Goal: Contribute content: Contribute content

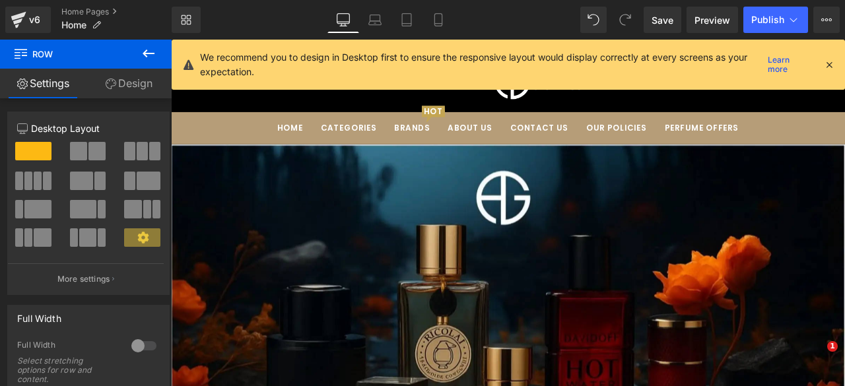
click at [88, 151] on span at bounding box center [96, 151] width 17 height 18
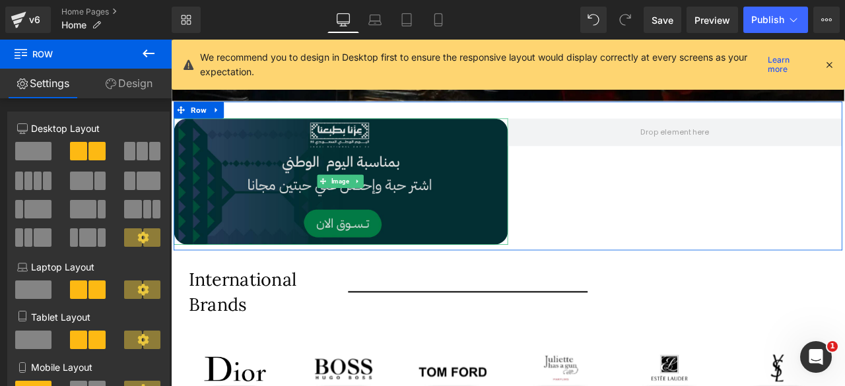
scroll to position [501, 0]
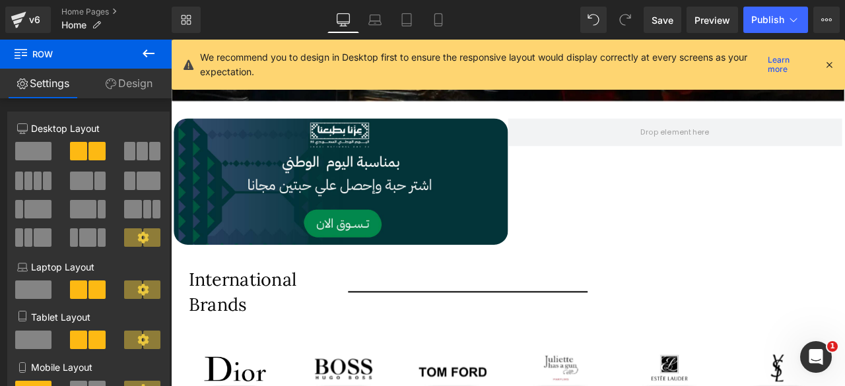
click at [144, 50] on icon at bounding box center [149, 54] width 16 height 16
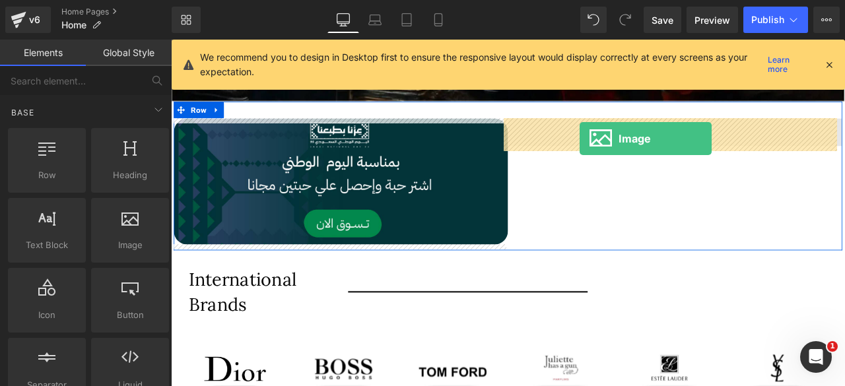
drag, startPoint x: 292, startPoint y: 256, endPoint x: 655, endPoint y: 157, distance: 376.5
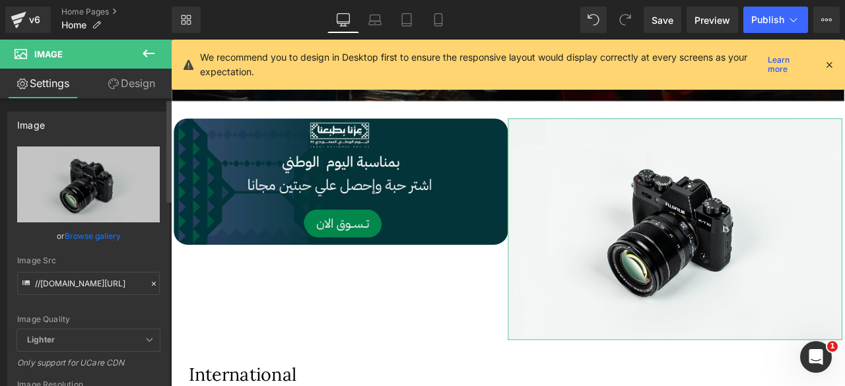
click at [81, 233] on link "Browse gallery" at bounding box center [93, 236] width 56 height 23
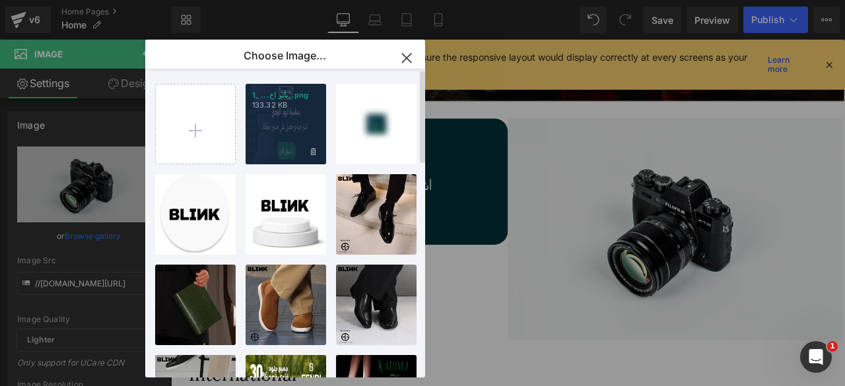
click at [284, 120] on div "بانر اخ... _1_.png 133.32 KB" at bounding box center [286, 124] width 81 height 81
type input "[URL][DOMAIN_NAME]"
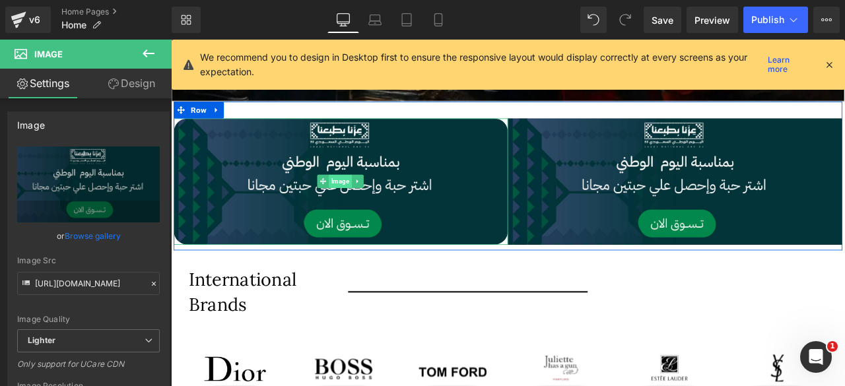
click at [360, 202] on span "Image" at bounding box center [371, 208] width 27 height 16
click at [785, 205] on icon at bounding box center [788, 208] width 7 height 8
click at [791, 210] on icon at bounding box center [794, 208] width 7 height 8
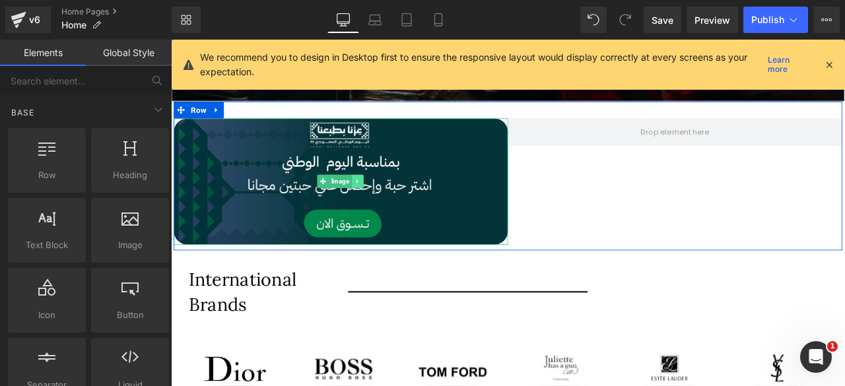
click at [390, 207] on icon at bounding box center [391, 208] width 2 height 5
click at [382, 208] on icon at bounding box center [385, 208] width 7 height 7
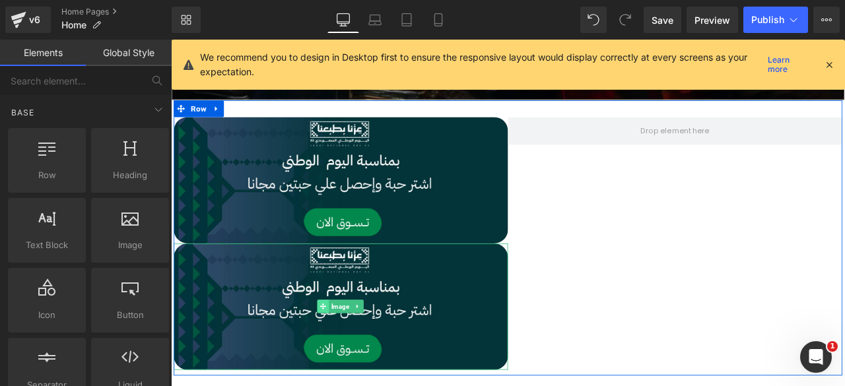
scroll to position [502, 0]
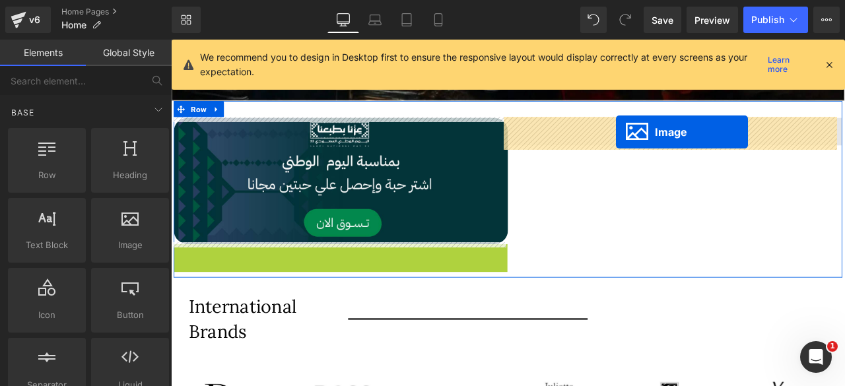
drag, startPoint x: 348, startPoint y: 356, endPoint x: 699, endPoint y: 149, distance: 407.4
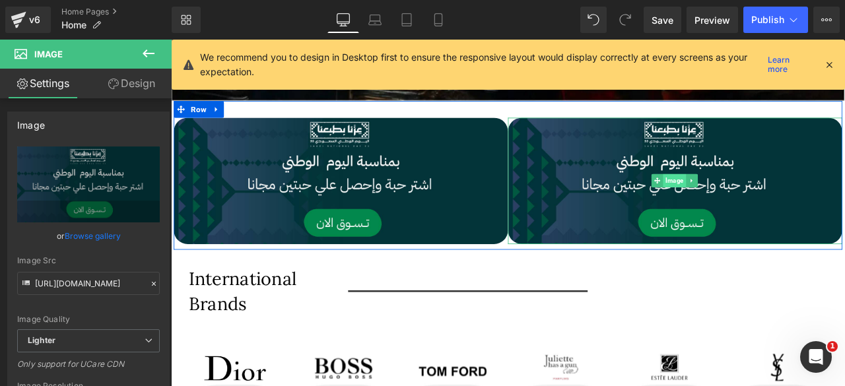
click at [759, 202] on span "Image" at bounding box center [767, 207] width 27 height 16
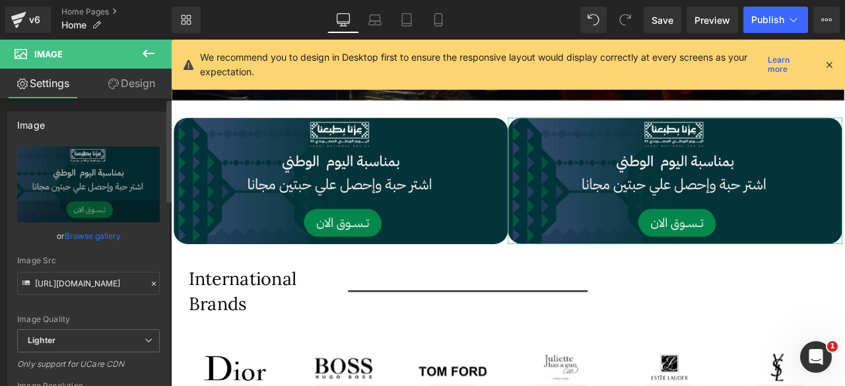
click at [85, 230] on link "Browse gallery" at bounding box center [93, 236] width 56 height 23
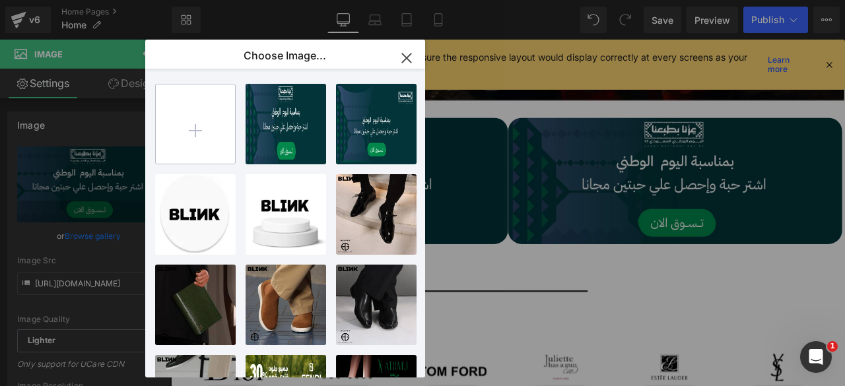
click at [201, 116] on input "file" at bounding box center [195, 124] width 79 height 79
type input "C:\fakepath\عرض تقديمي اخضر لعبة تفاعلية لليوم الوطني السعودي (1).png"
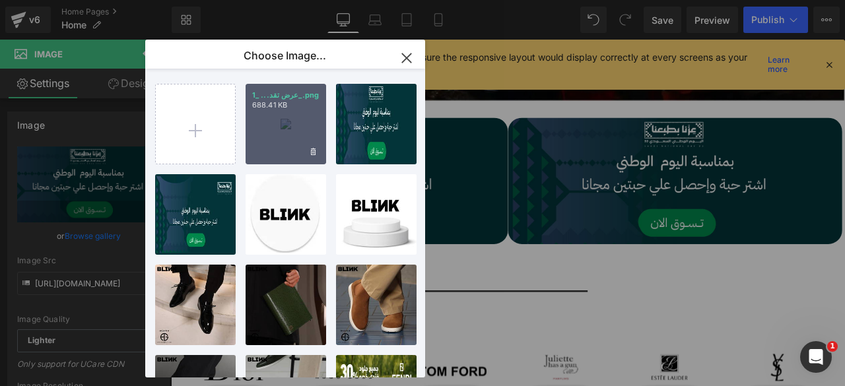
click at [276, 141] on div "عرض تقد... _1_.png 688.41 KB" at bounding box center [286, 124] width 81 height 81
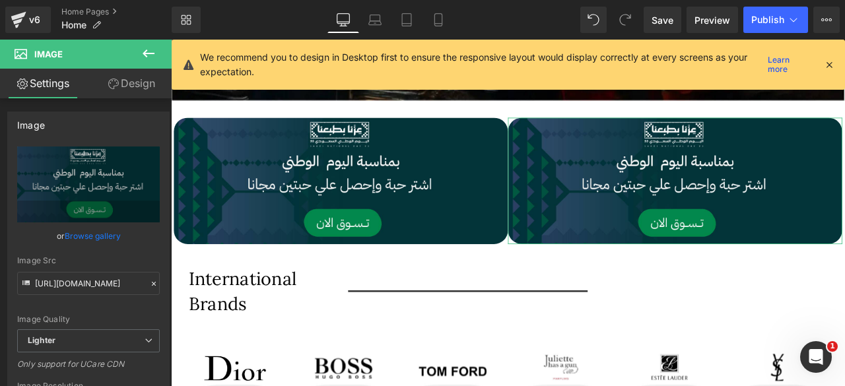
drag, startPoint x: 94, startPoint y: 232, endPoint x: 197, endPoint y: 191, distance: 111.1
click at [94, 232] on link "Browse gallery" at bounding box center [93, 236] width 56 height 23
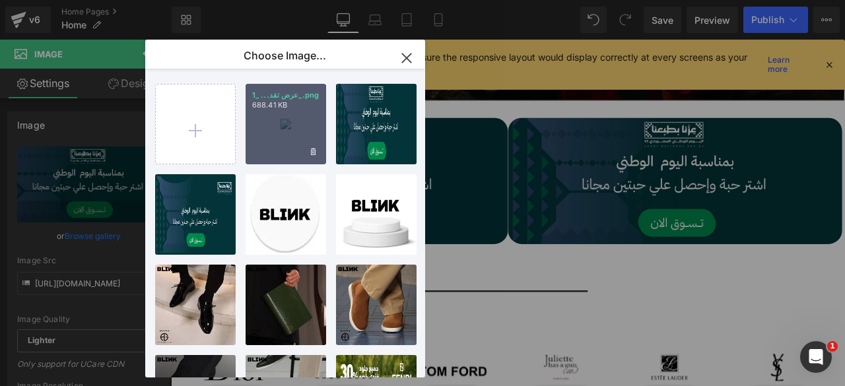
click at [286, 131] on div "عرض تقد... _1_.png 688.41 KB" at bounding box center [286, 124] width 81 height 81
type input "[URL][DOMAIN_NAME]"
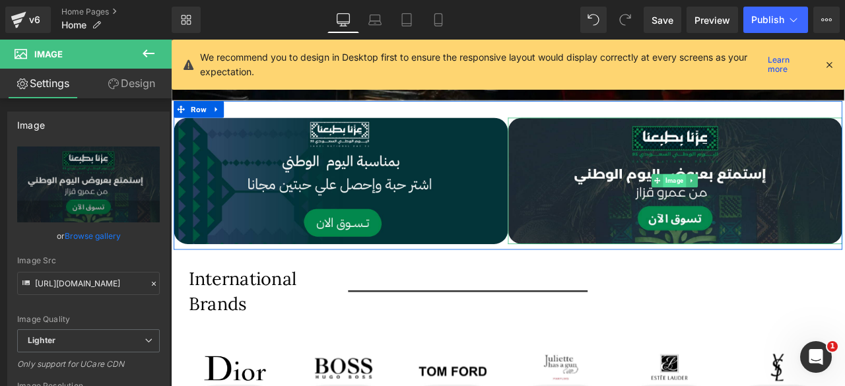
click at [763, 211] on span "Image" at bounding box center [767, 207] width 27 height 16
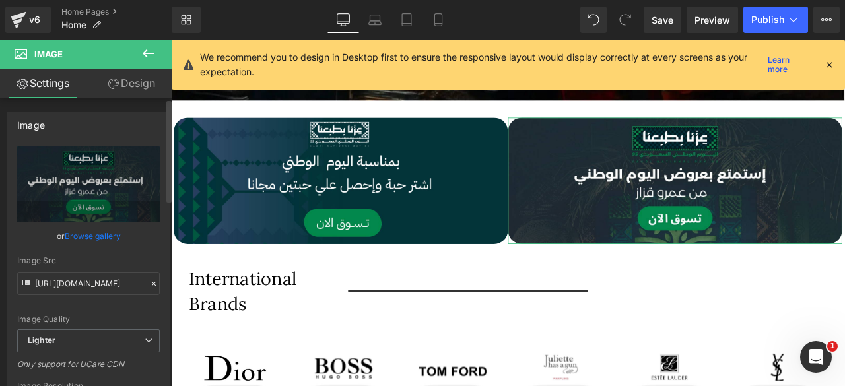
click at [83, 234] on link "Browse gallery" at bounding box center [93, 236] width 56 height 23
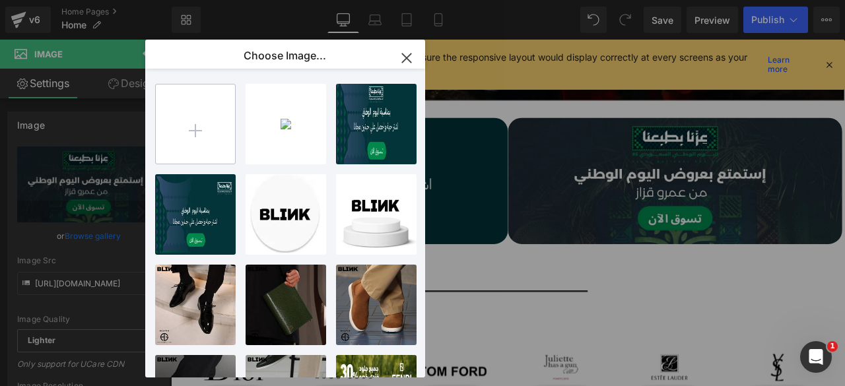
click at [199, 126] on input "file" at bounding box center [195, 124] width 79 height 79
type input "C:\fakepath\عرض تقديمي اخضر لعبة تفاعلية لليوم الوطني السعودي.png"
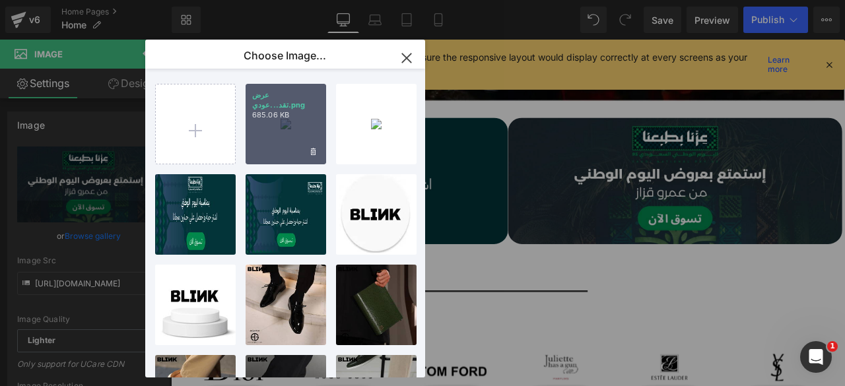
click at [285, 129] on div "عرض تقد...عودي.png 685.06 KB" at bounding box center [286, 124] width 81 height 81
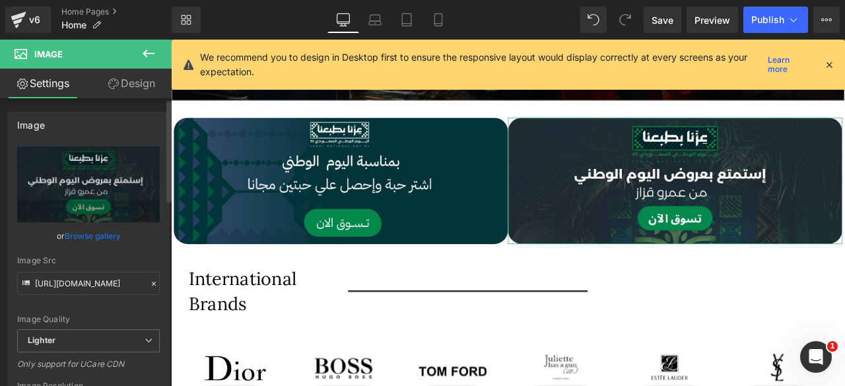
click at [98, 230] on link "Browse gallery" at bounding box center [93, 236] width 56 height 23
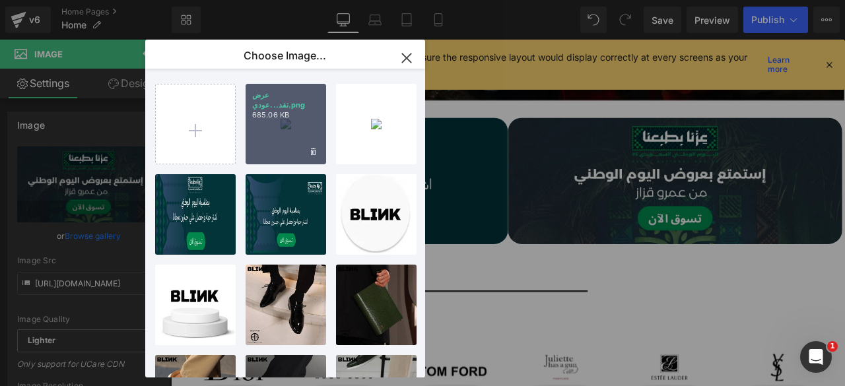
click at [279, 131] on div "عرض تقد...عودي.png 685.06 KB" at bounding box center [286, 124] width 81 height 81
type input "[URL][DOMAIN_NAME]"
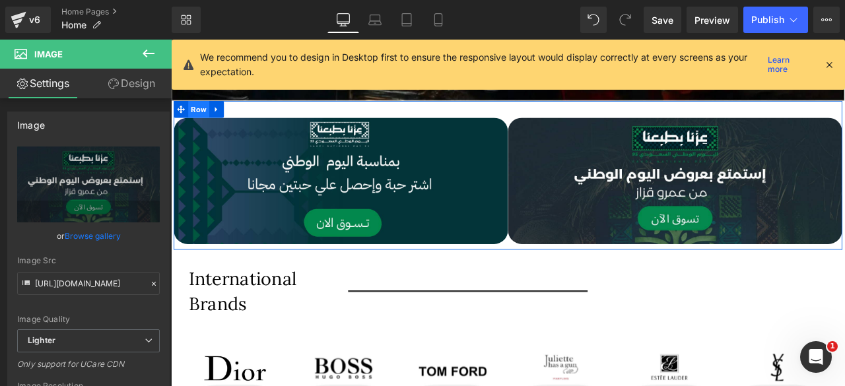
click at [197, 119] on span "Row" at bounding box center [204, 122] width 25 height 20
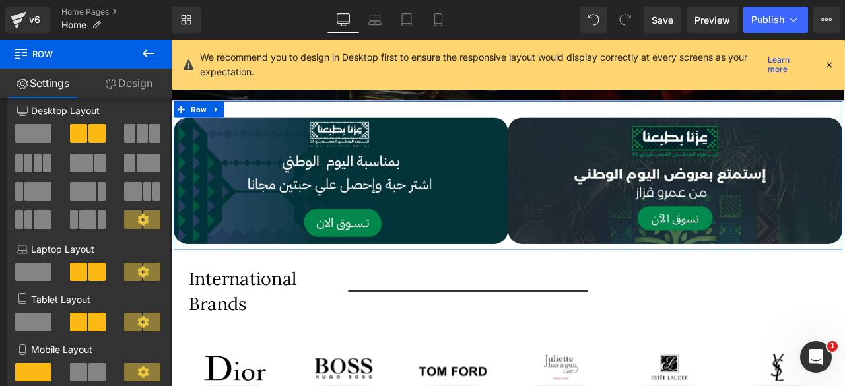
scroll to position [0, 0]
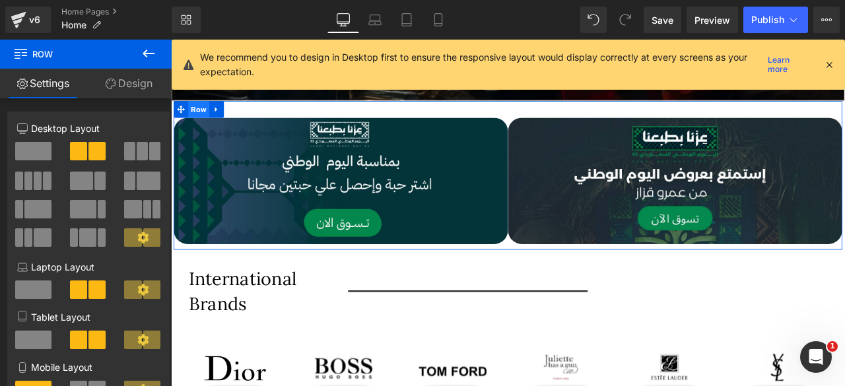
click at [206, 123] on span "Row" at bounding box center [204, 122] width 25 height 20
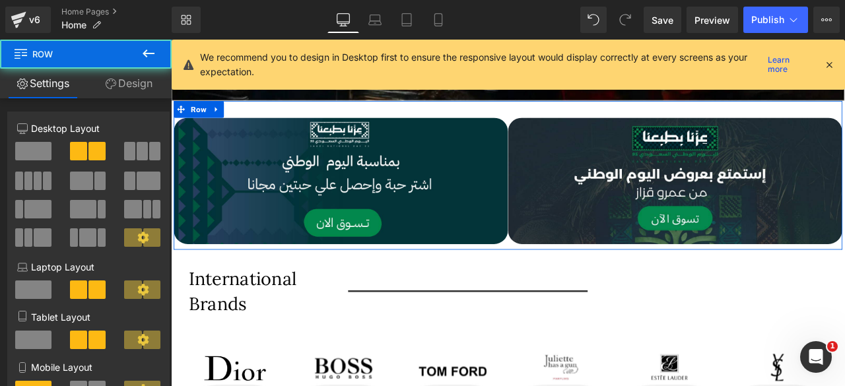
click at [123, 75] on link "Design" at bounding box center [129, 84] width 86 height 30
click at [0, 0] on div "Spacing" at bounding box center [0, 0] width 0 height 0
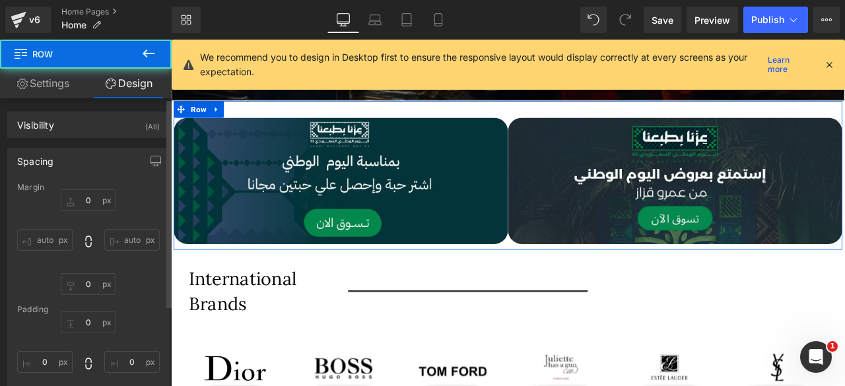
type input "0"
type input "30"
type input "0"
type input "10"
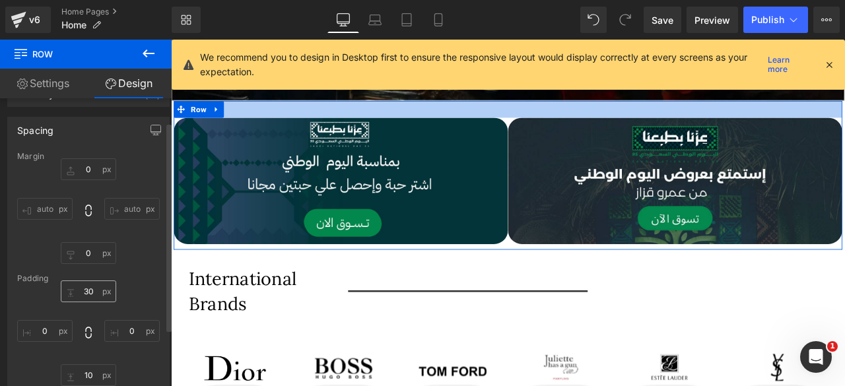
scroll to position [33, 0]
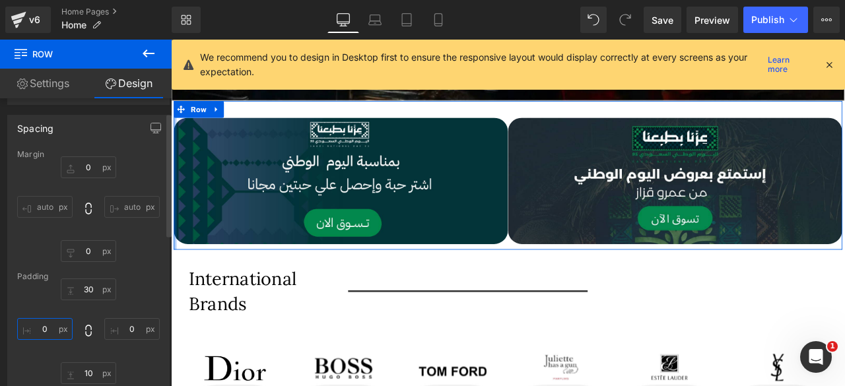
click at [51, 328] on input "0" at bounding box center [44, 329] width 55 height 22
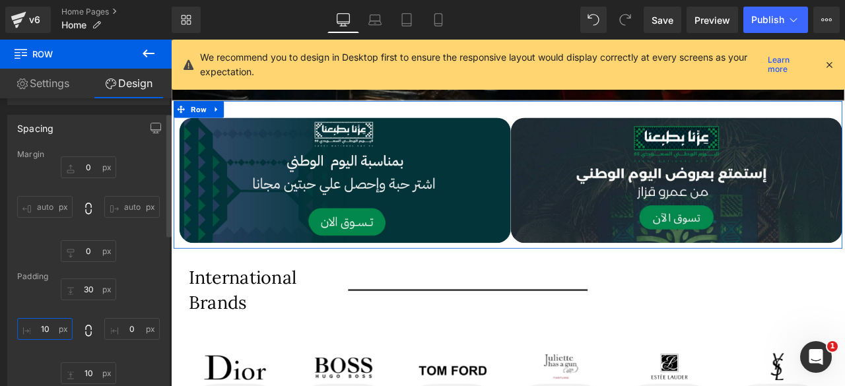
type input "1"
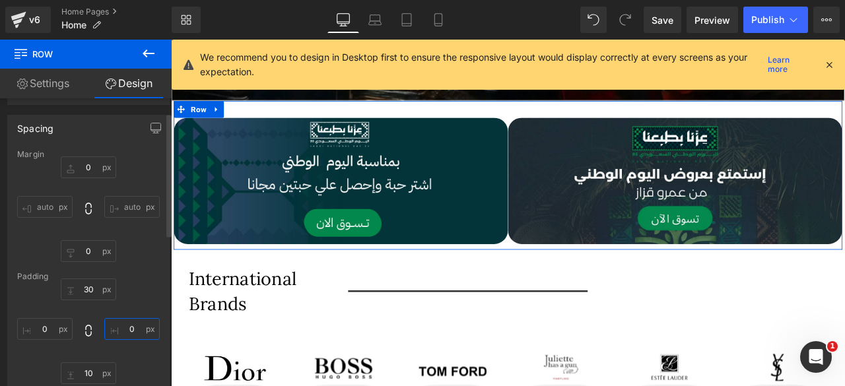
click at [123, 326] on input "0" at bounding box center [131, 329] width 55 height 22
type input "10"
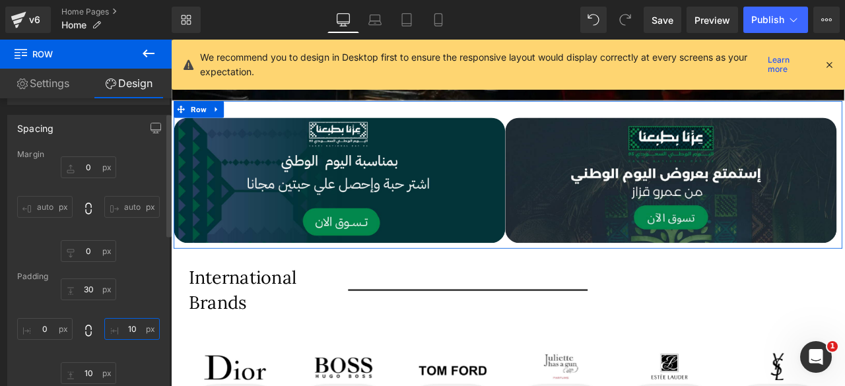
click at [123, 326] on input "10" at bounding box center [131, 329] width 55 height 22
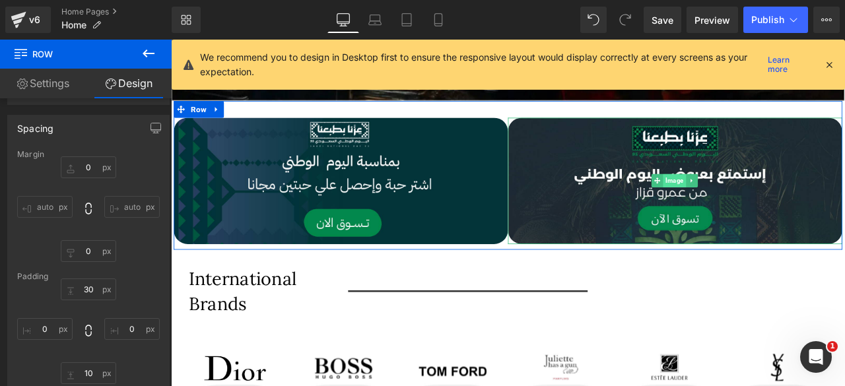
click at [765, 207] on span "Image" at bounding box center [767, 207] width 27 height 16
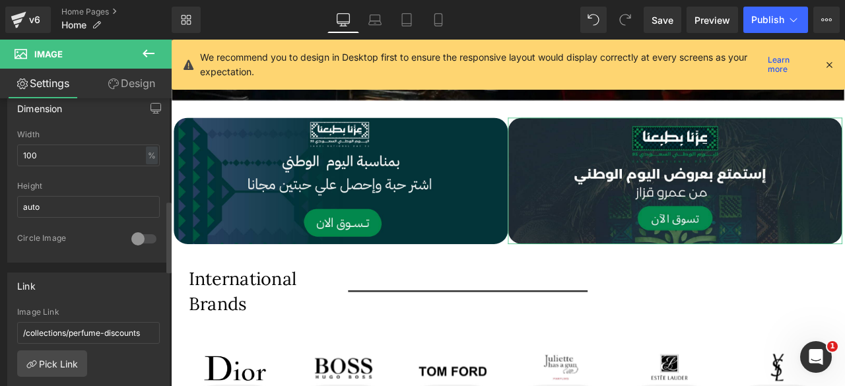
scroll to position [413, 0]
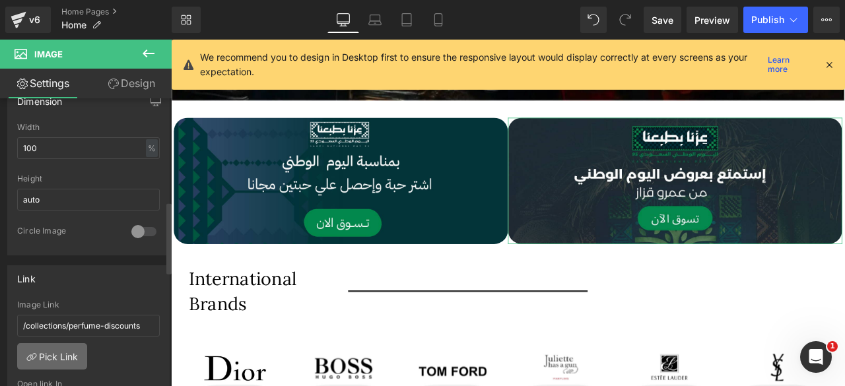
click at [46, 351] on link "Pick Link" at bounding box center [52, 356] width 70 height 26
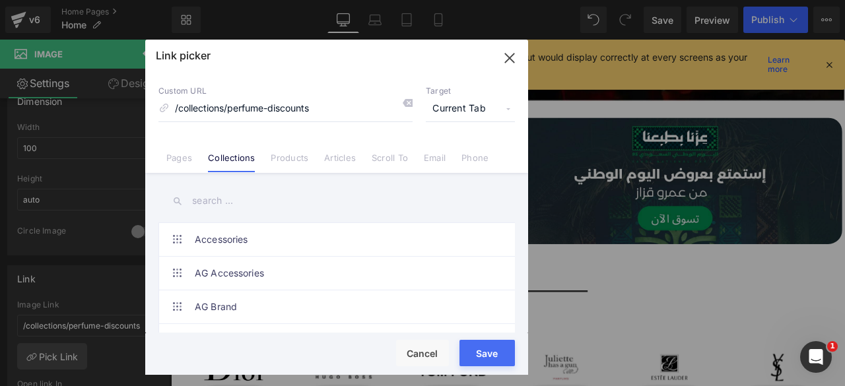
click at [213, 199] on input "text" at bounding box center [336, 201] width 357 height 30
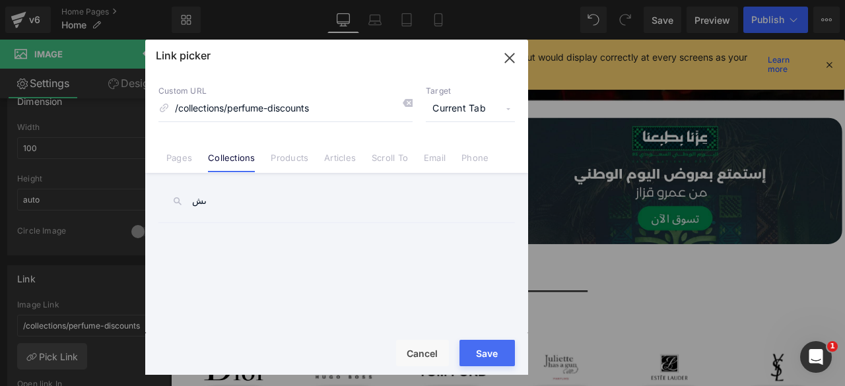
type input "ى"
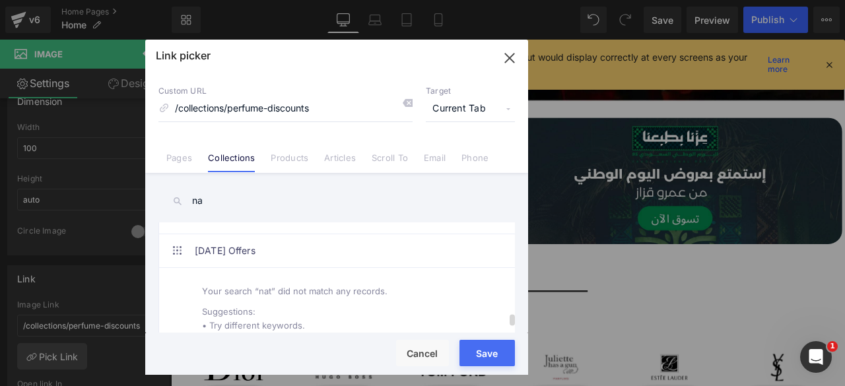
scroll to position [868, 0]
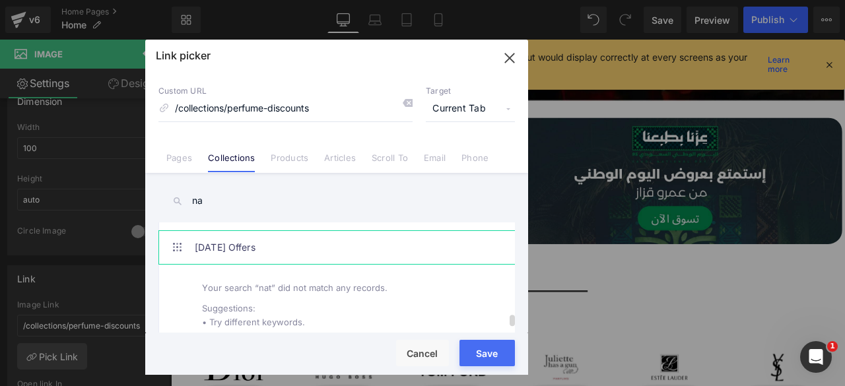
type input "na"
click at [279, 249] on link "[DATE] Offers" at bounding box center [340, 247] width 291 height 33
type input "/collections/national-day-offers"
click at [495, 355] on button "Save" at bounding box center [487, 353] width 55 height 26
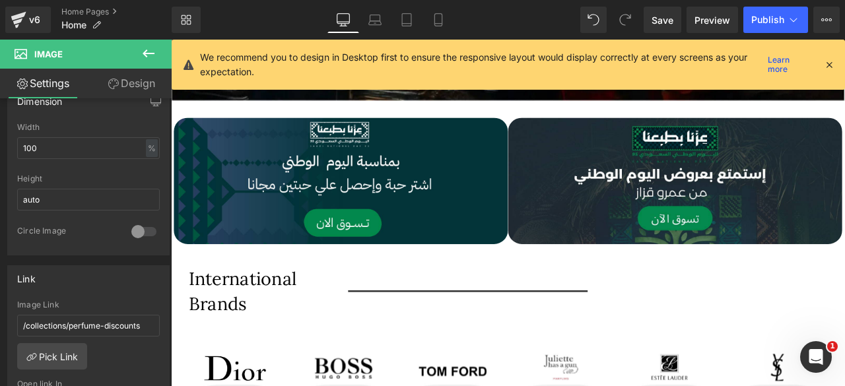
type input "/collections/national-day-offers"
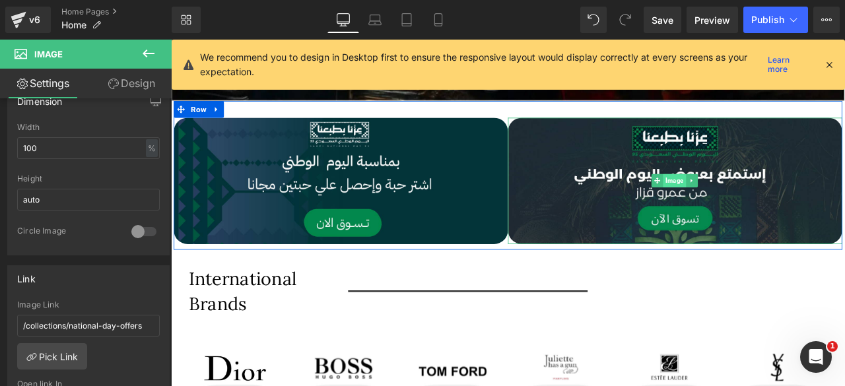
click at [756, 200] on span "Image" at bounding box center [767, 207] width 27 height 16
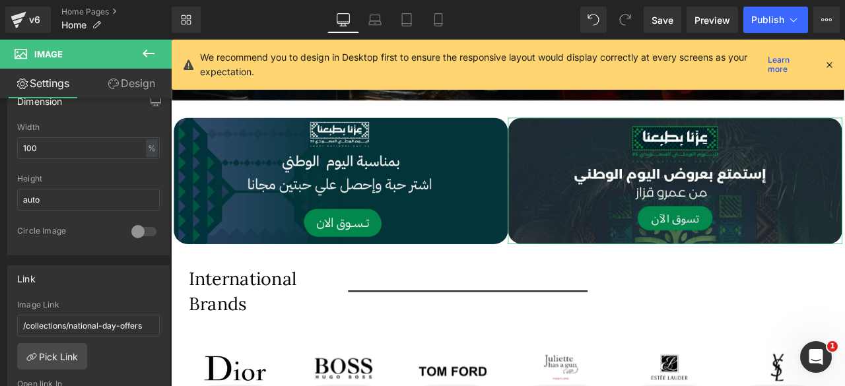
click at [123, 84] on link "Design" at bounding box center [131, 84] width 86 height 30
click at [0, 0] on div "Spacing" at bounding box center [0, 0] width 0 height 0
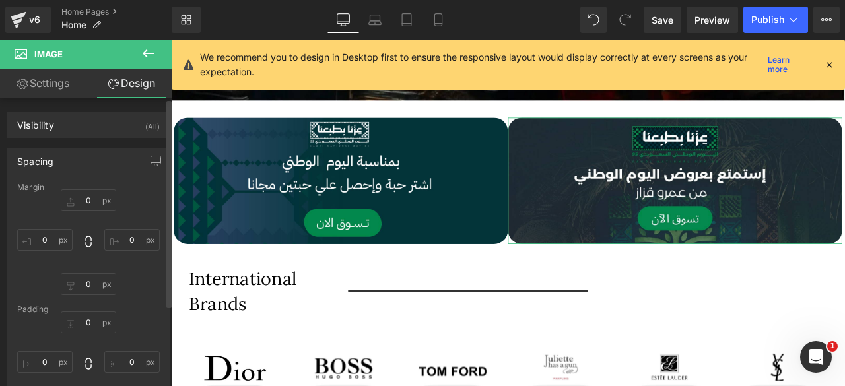
type input "0"
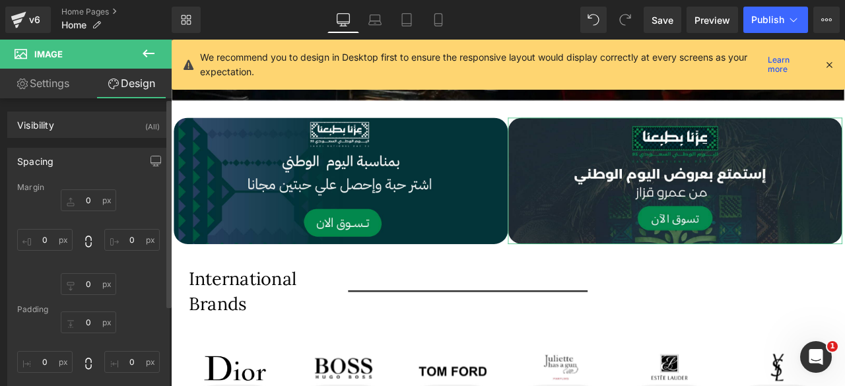
type input "0"
click at [47, 241] on input "0" at bounding box center [44, 240] width 55 height 22
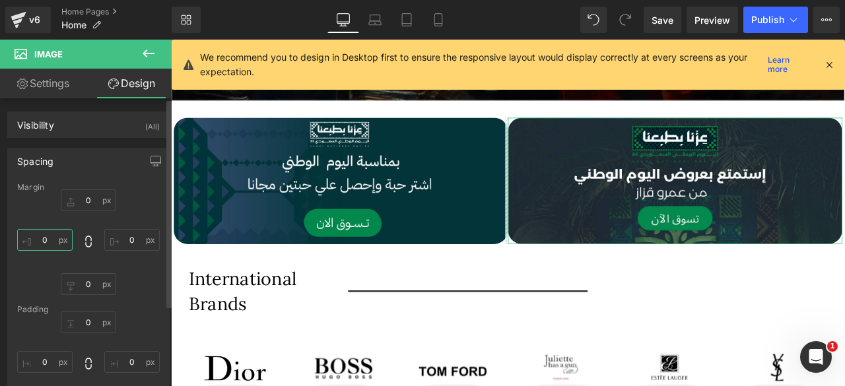
click at [47, 241] on input "0" at bounding box center [44, 240] width 55 height 22
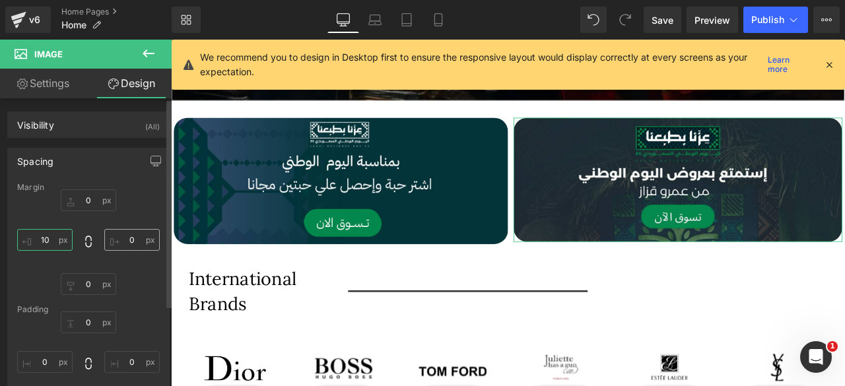
type input "10"
click at [124, 241] on input "0" at bounding box center [131, 240] width 55 height 22
type input "10"
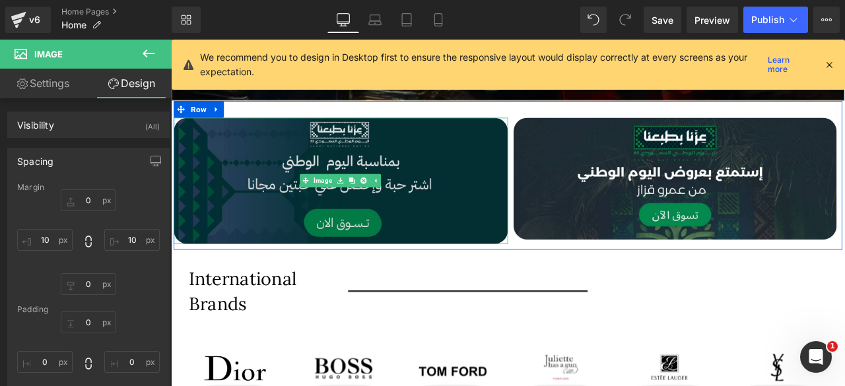
click at [339, 203] on div "Image" at bounding box center [372, 207] width 396 height 150
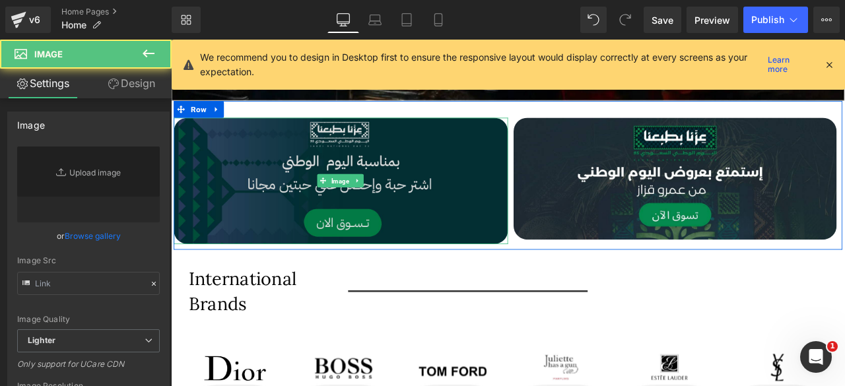
type input "[URL][DOMAIN_NAME]"
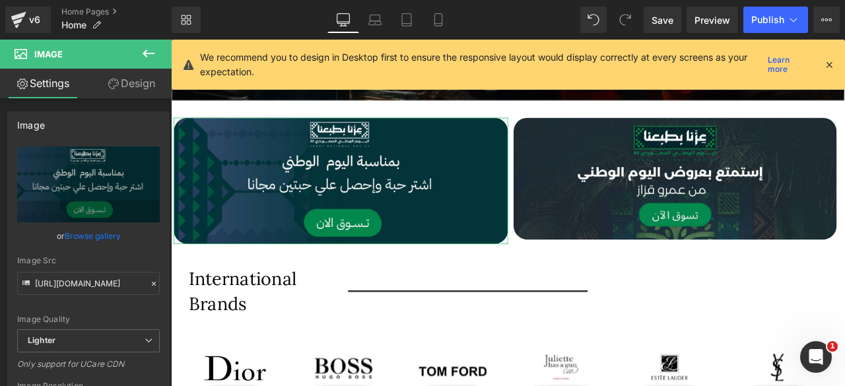
click at [135, 85] on link "Design" at bounding box center [131, 84] width 86 height 30
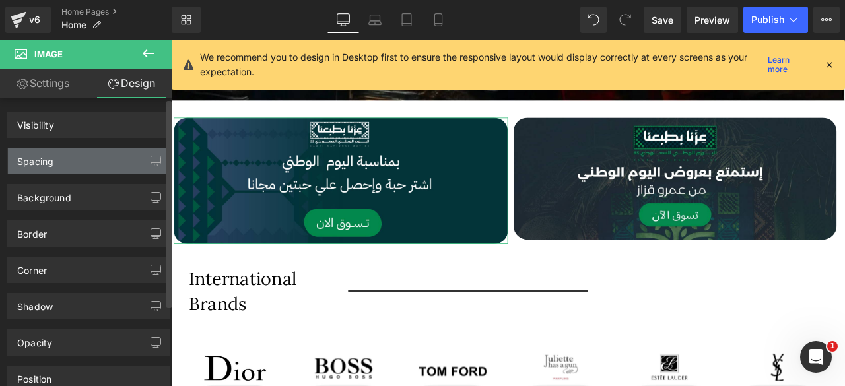
click at [73, 161] on div "Spacing" at bounding box center [88, 161] width 161 height 25
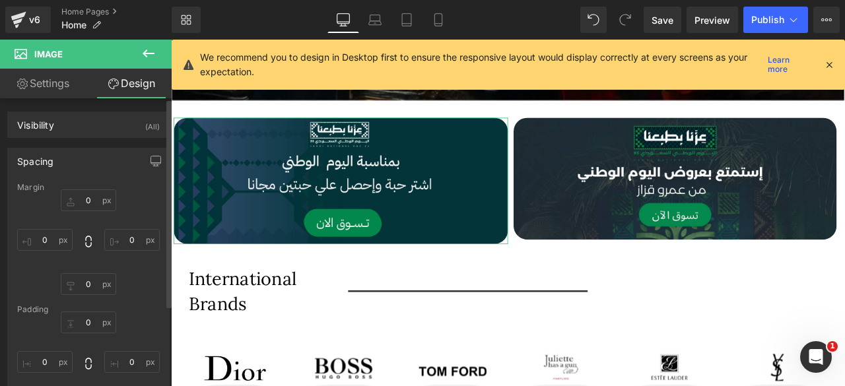
type input "0"
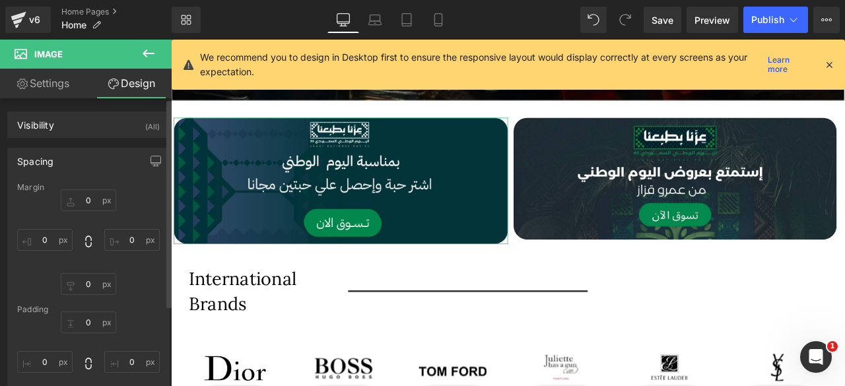
type input "0"
click at [44, 240] on input "0" at bounding box center [44, 240] width 55 height 22
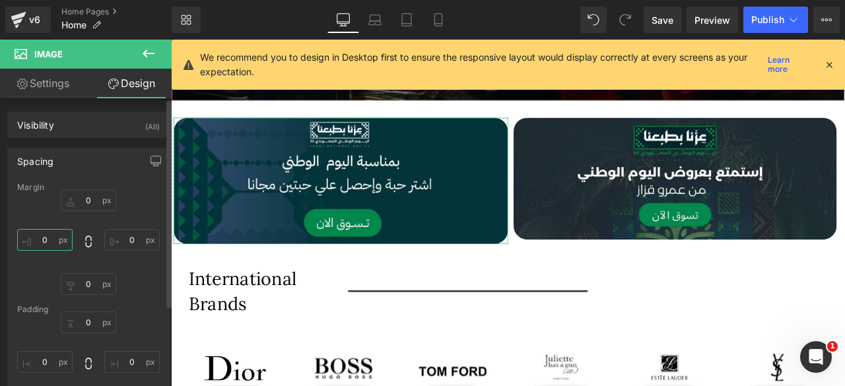
click at [44, 240] on input "0" at bounding box center [44, 240] width 55 height 22
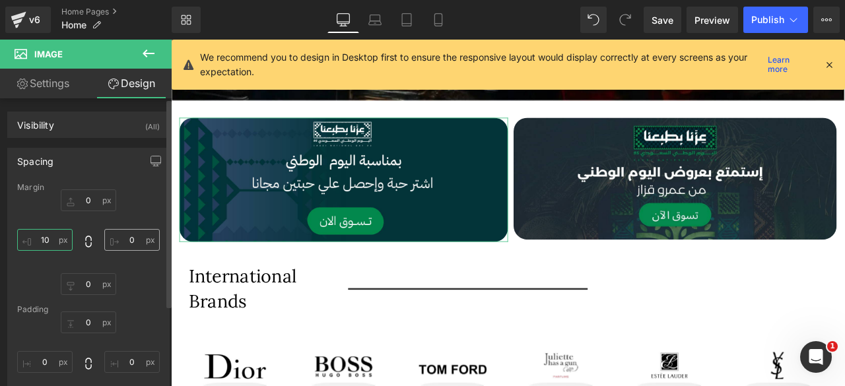
type input "10"
click at [127, 241] on input "0" at bounding box center [131, 240] width 55 height 22
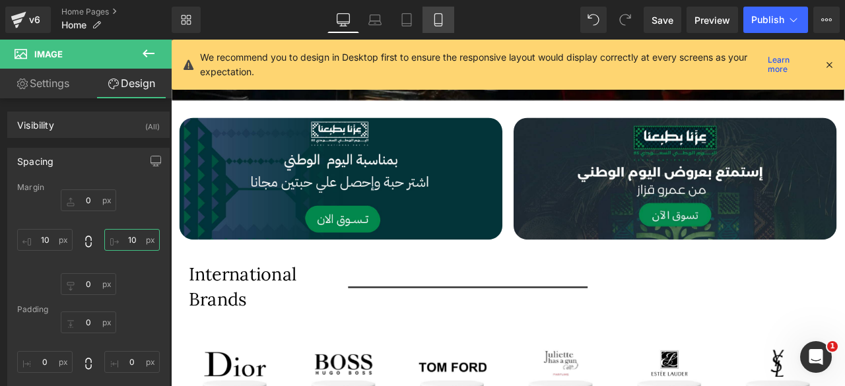
type input "10"
click at [443, 18] on icon at bounding box center [438, 19] width 13 height 13
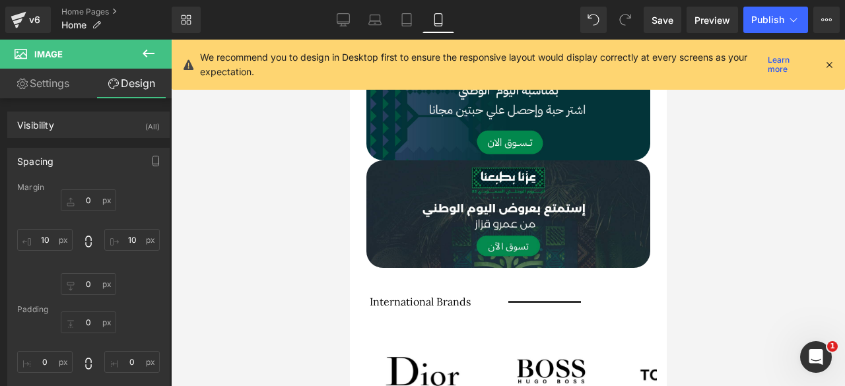
type input "0"
type input "10"
type input "0"
type input "10"
type input "0"
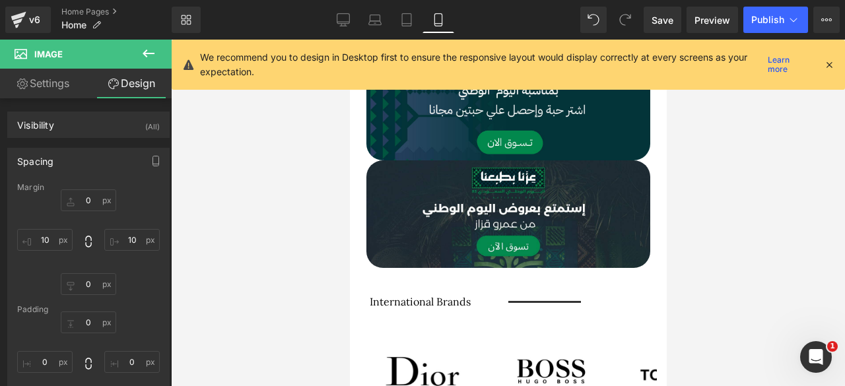
type input "0"
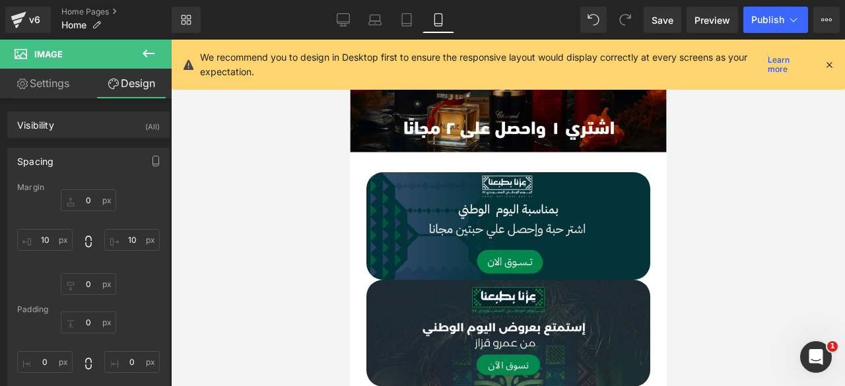
scroll to position [72, 0]
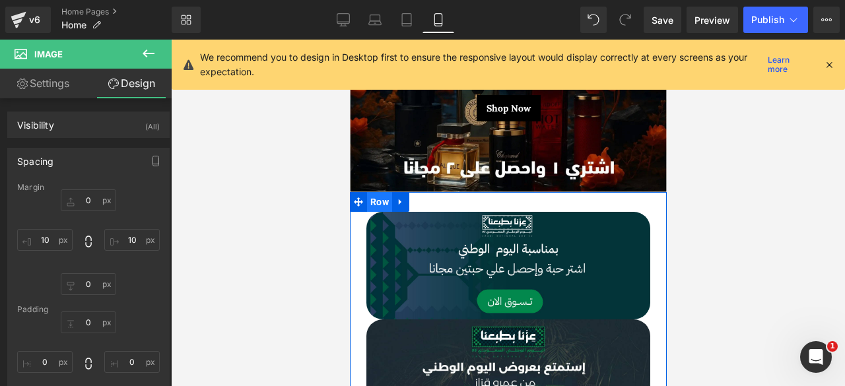
click at [383, 200] on span "Row" at bounding box center [379, 202] width 25 height 20
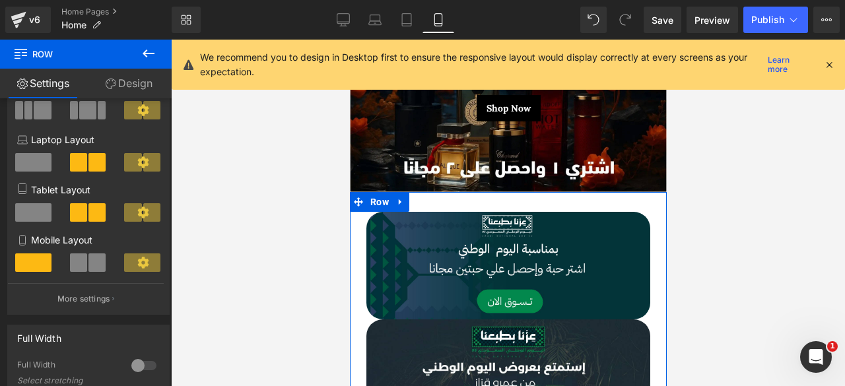
scroll to position [128, 0]
click at [80, 262] on span at bounding box center [78, 262] width 17 height 18
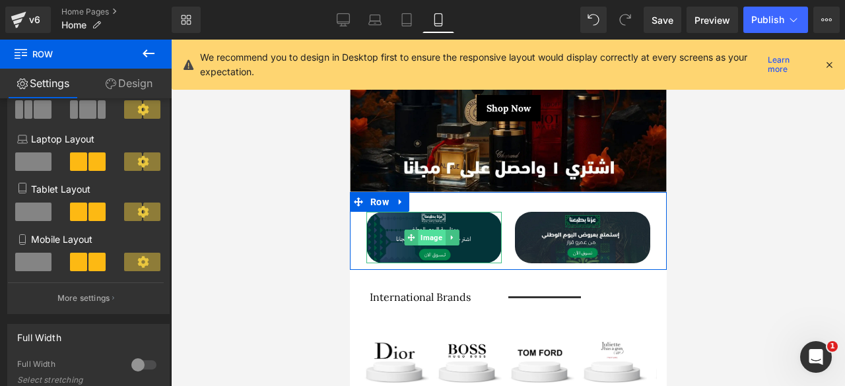
click at [429, 231] on span "Image" at bounding box center [430, 238] width 27 height 16
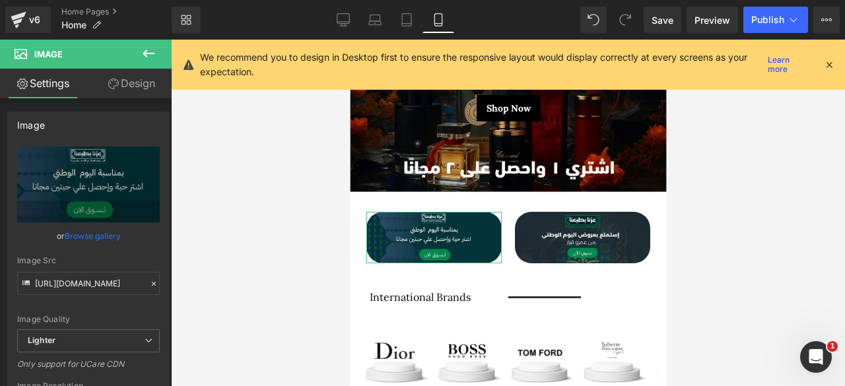
click at [118, 83] on link "Design" at bounding box center [131, 84] width 86 height 30
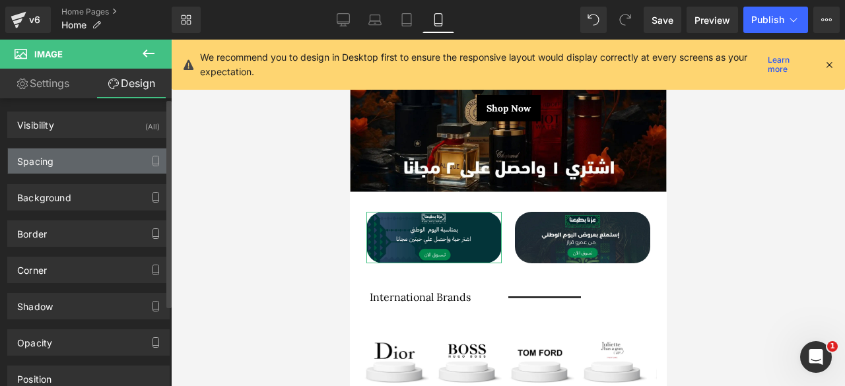
click at [69, 159] on div "Spacing" at bounding box center [88, 161] width 161 height 25
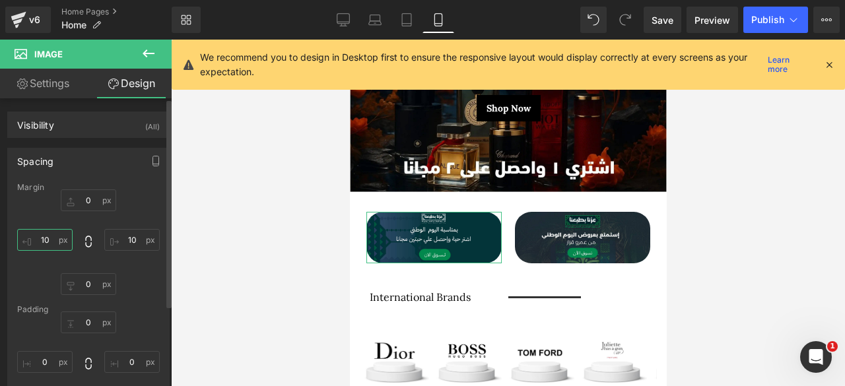
click at [43, 236] on input "10" at bounding box center [44, 240] width 55 height 22
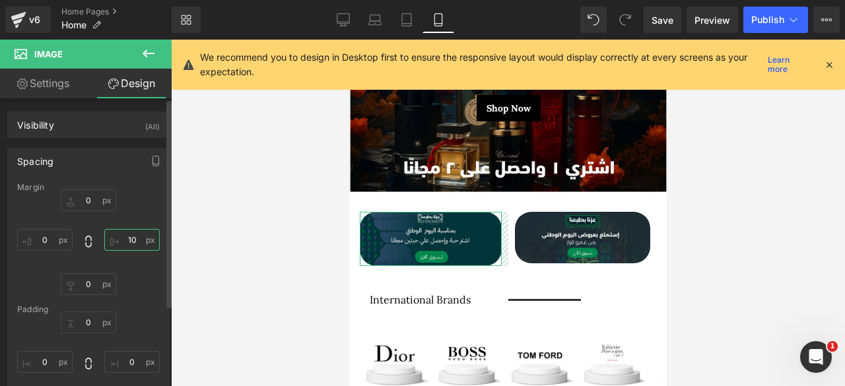
click at [126, 240] on input "10" at bounding box center [131, 240] width 55 height 22
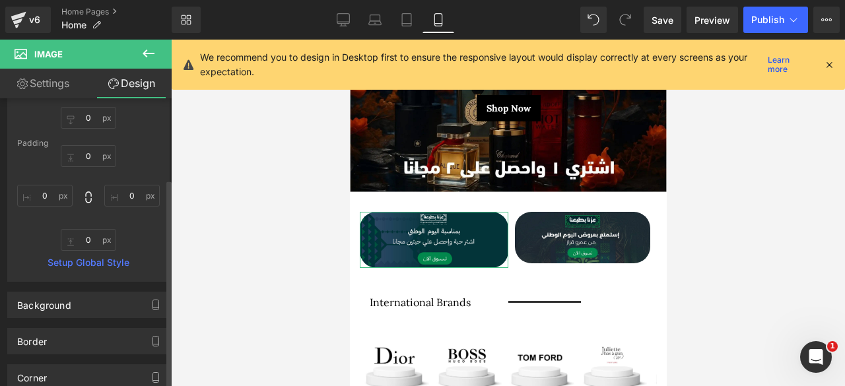
scroll to position [171, 0]
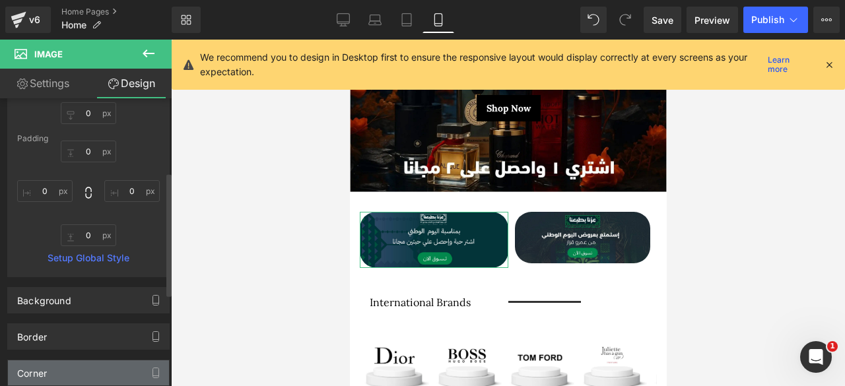
click at [53, 368] on div "Corner" at bounding box center [88, 373] width 161 height 25
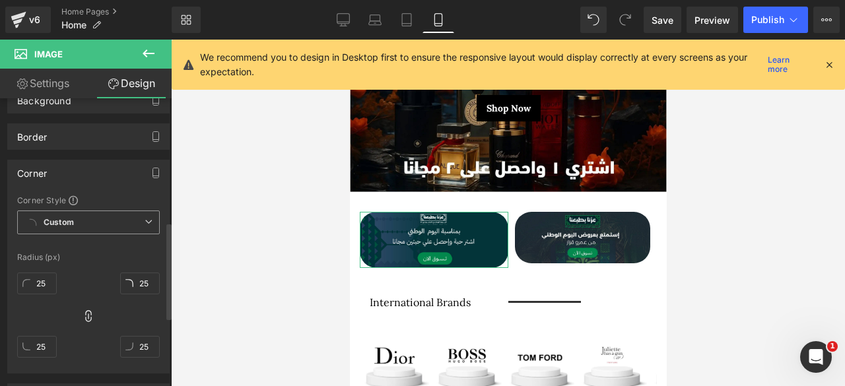
scroll to position [372, 0]
click at [40, 283] on input "25" at bounding box center [37, 283] width 40 height 22
type input "10"
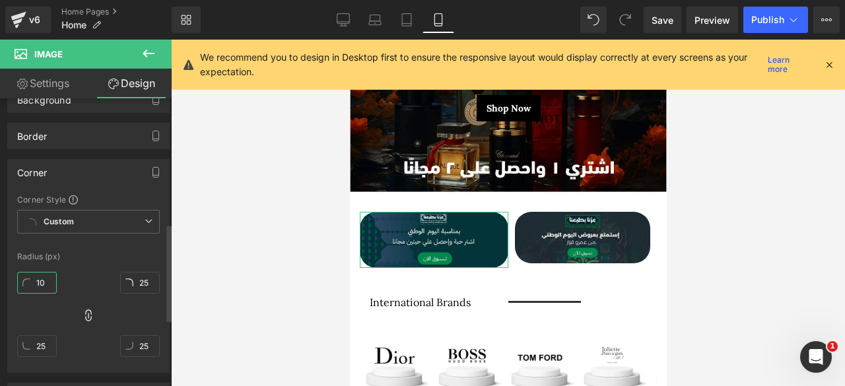
type input "10"
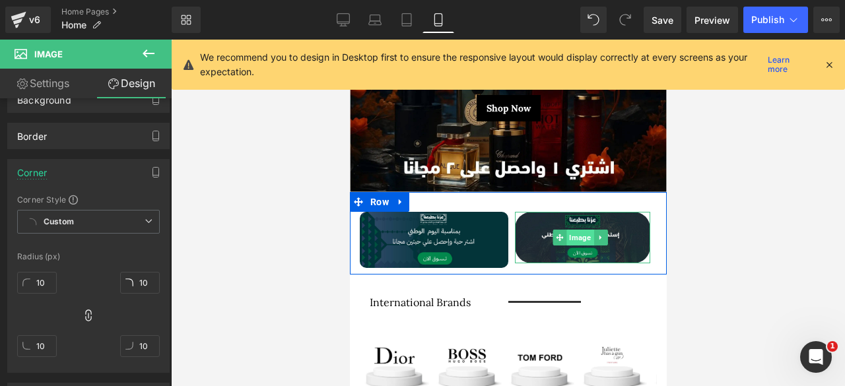
click at [580, 230] on span "Image" at bounding box center [579, 238] width 27 height 16
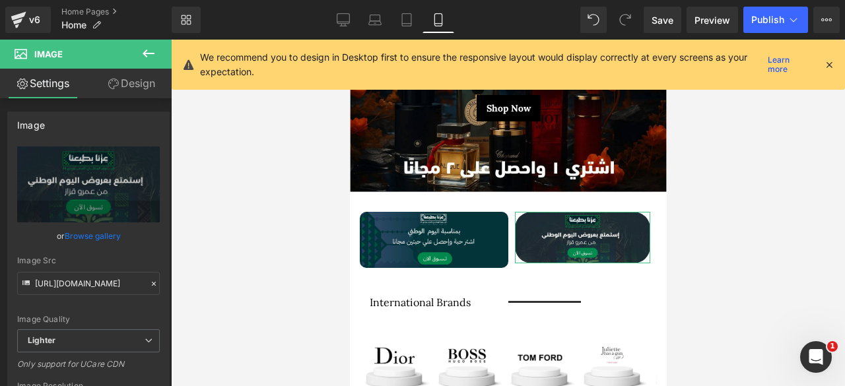
click at [129, 85] on link "Design" at bounding box center [131, 84] width 86 height 30
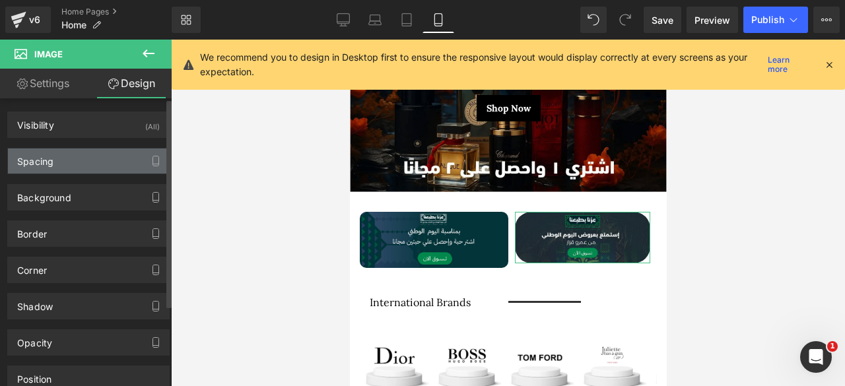
type input "0"
type input "10"
type input "0"
type input "10"
type input "0"
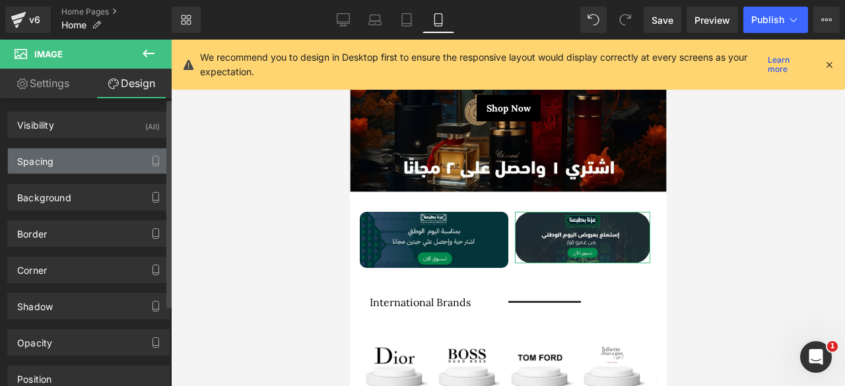
type input "0"
click at [65, 160] on div "Spacing" at bounding box center [88, 161] width 161 height 25
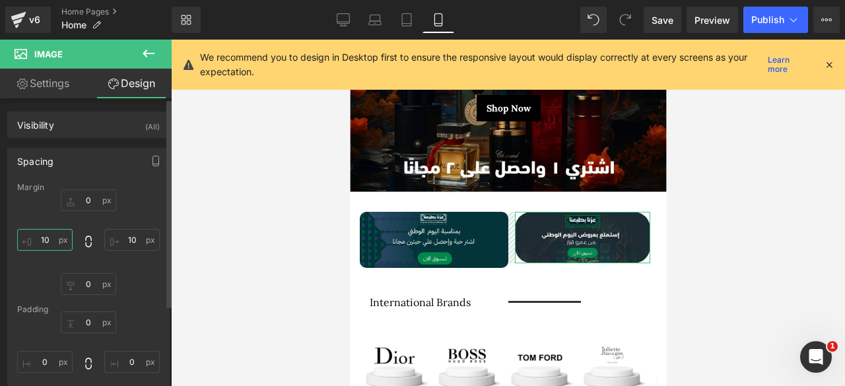
click at [44, 234] on input "10" at bounding box center [44, 240] width 55 height 22
click at [125, 238] on input "10" at bounding box center [131, 240] width 55 height 22
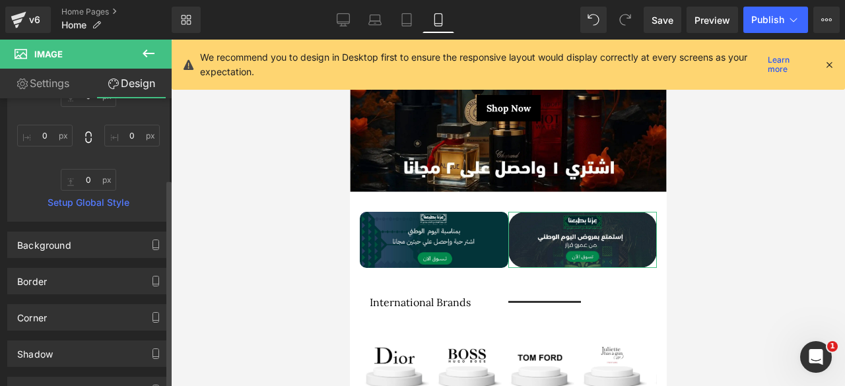
scroll to position [228, 0]
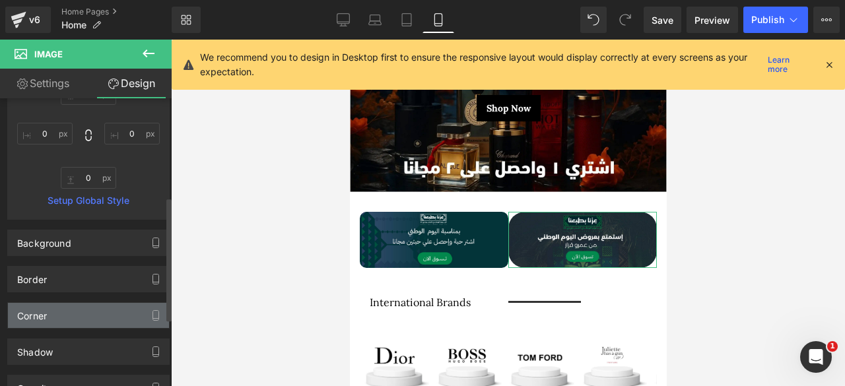
click at [29, 310] on div "Corner" at bounding box center [32, 312] width 30 height 18
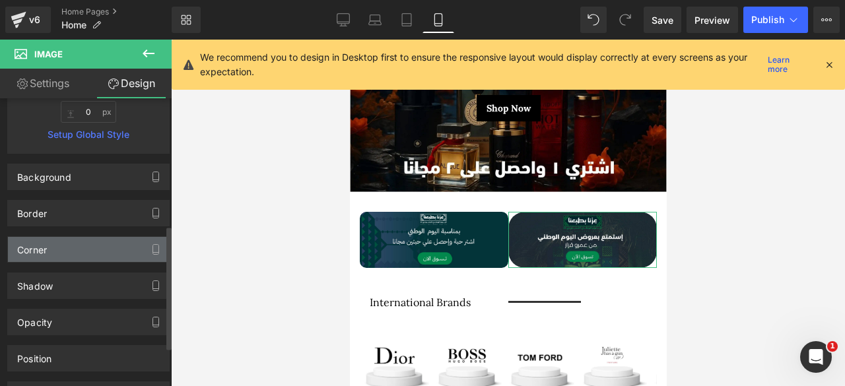
click at [53, 246] on div "Corner" at bounding box center [88, 249] width 161 height 25
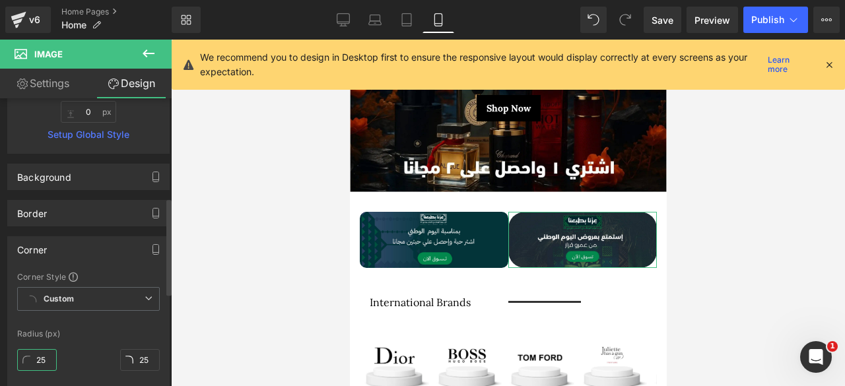
click at [42, 354] on input "25" at bounding box center [37, 360] width 40 height 22
type input "10"
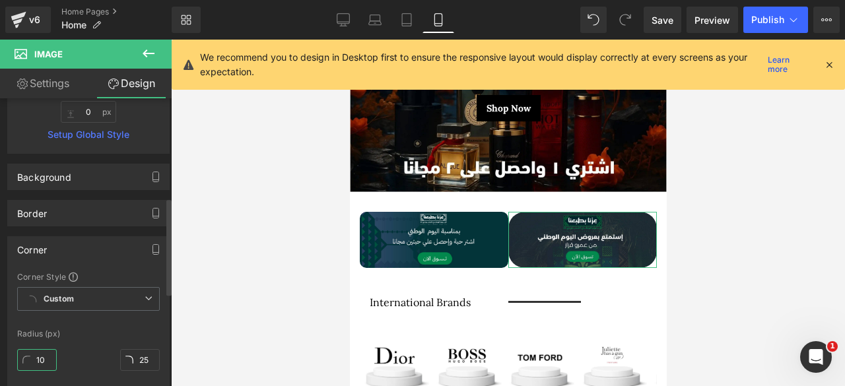
type input "10"
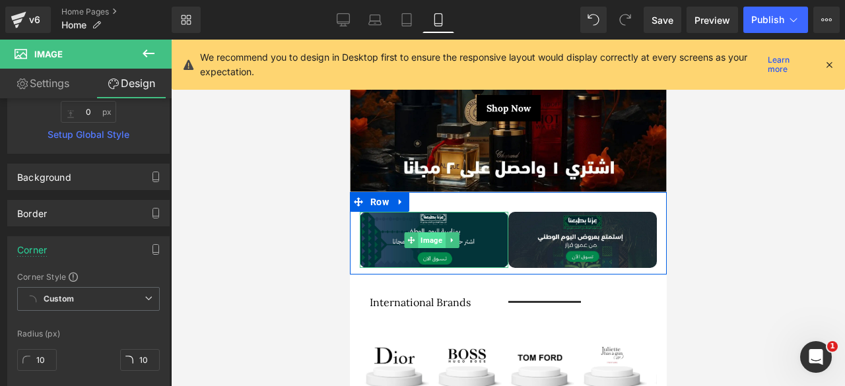
click at [434, 233] on span "Image" at bounding box center [430, 240] width 27 height 16
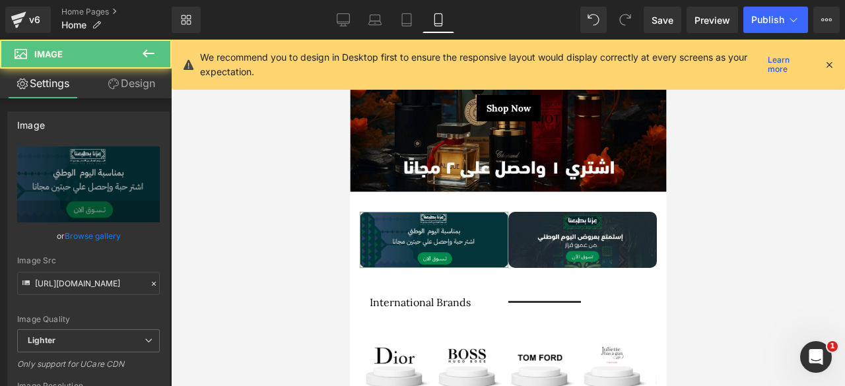
click at [135, 77] on link "Design" at bounding box center [131, 84] width 86 height 30
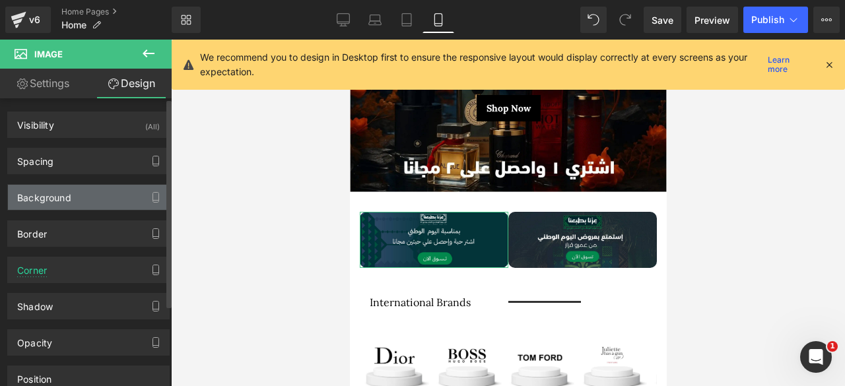
type input "0"
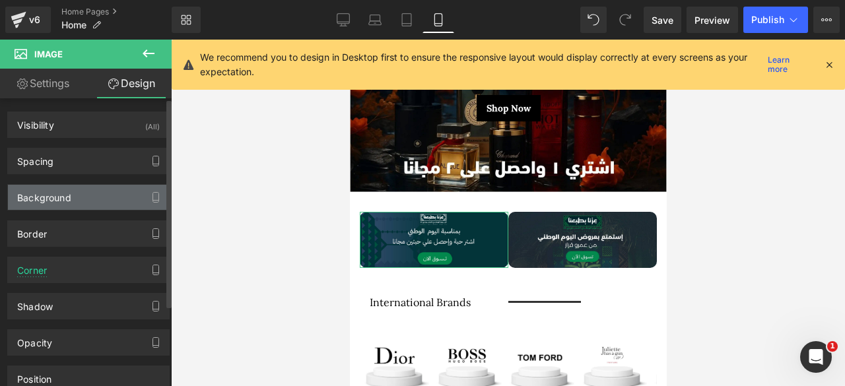
type input "0"
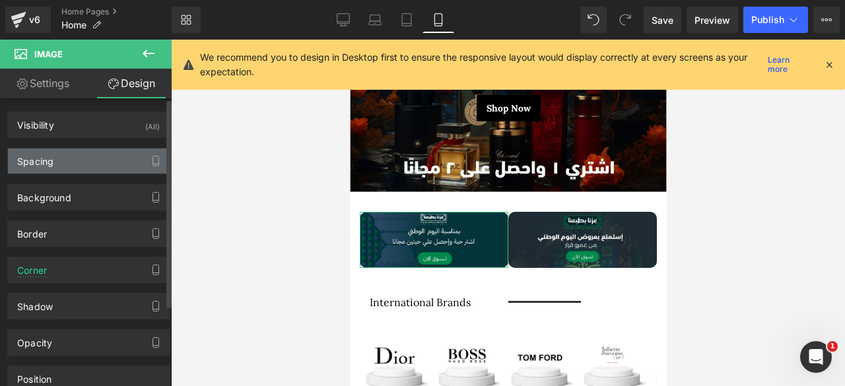
click at [64, 163] on div "Spacing" at bounding box center [88, 161] width 161 height 25
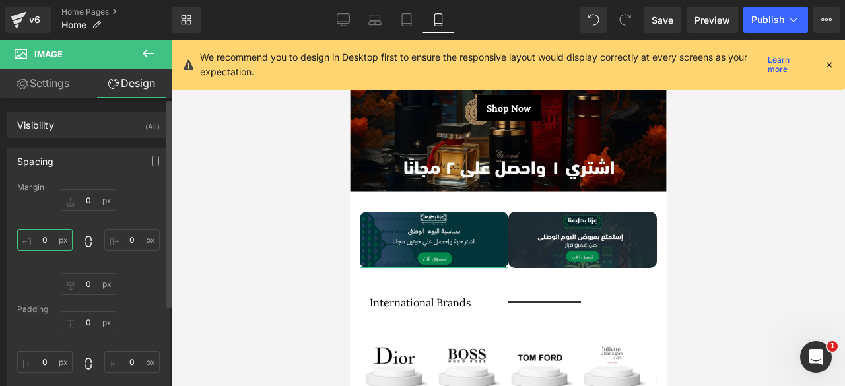
click at [49, 236] on input "0" at bounding box center [44, 240] width 55 height 22
click at [41, 357] on input "0" at bounding box center [44, 362] width 55 height 22
type input "1"
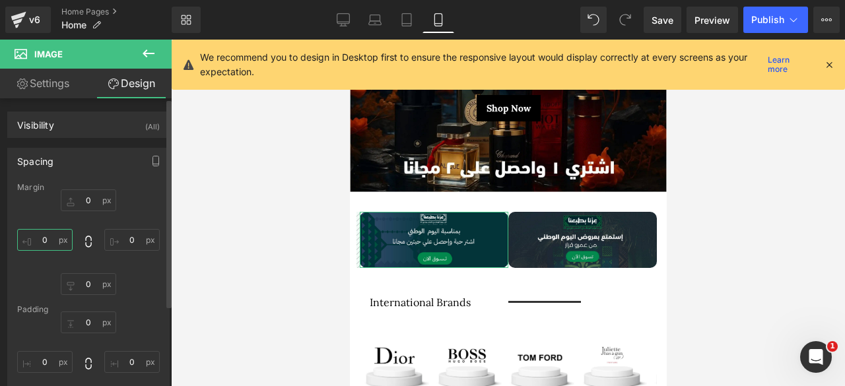
click at [46, 229] on input "0" at bounding box center [44, 240] width 55 height 22
type input "1"
click at [127, 239] on input "0" at bounding box center [131, 240] width 55 height 22
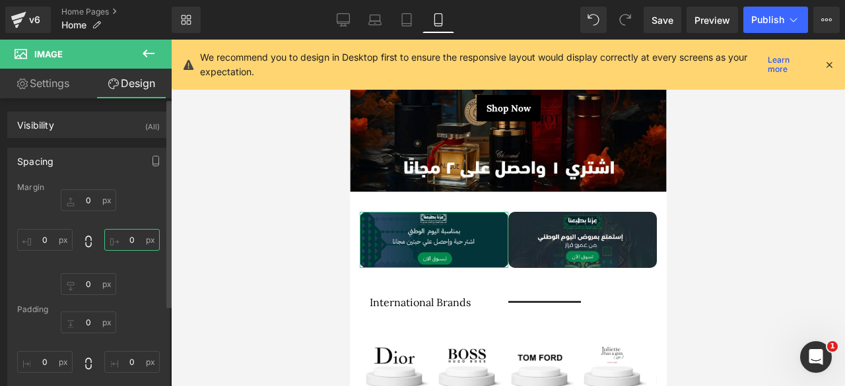
click at [127, 239] on input "0" at bounding box center [131, 240] width 55 height 22
click at [42, 238] on input "text" at bounding box center [44, 240] width 55 height 22
click at [122, 240] on input "10" at bounding box center [131, 240] width 55 height 22
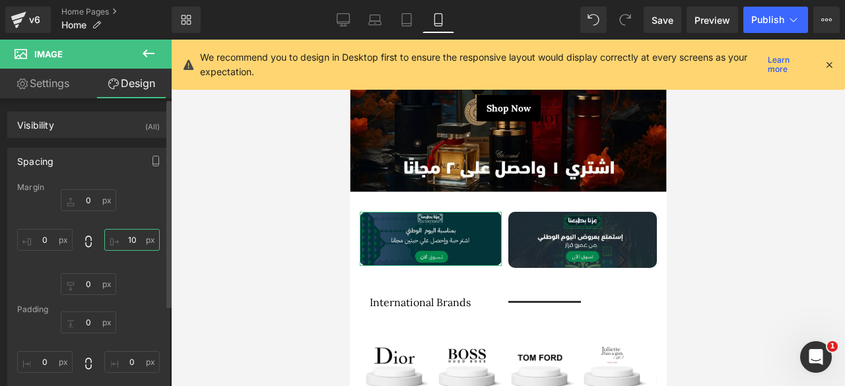
click at [122, 240] on input "10" at bounding box center [131, 240] width 55 height 22
type input "5"
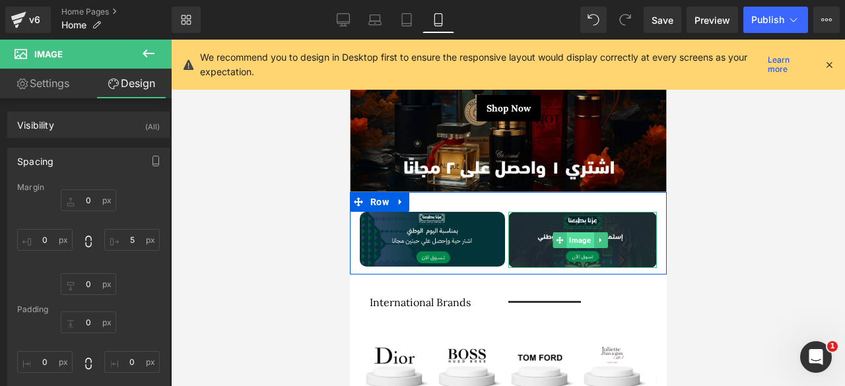
click at [568, 232] on span "Image" at bounding box center [579, 240] width 27 height 16
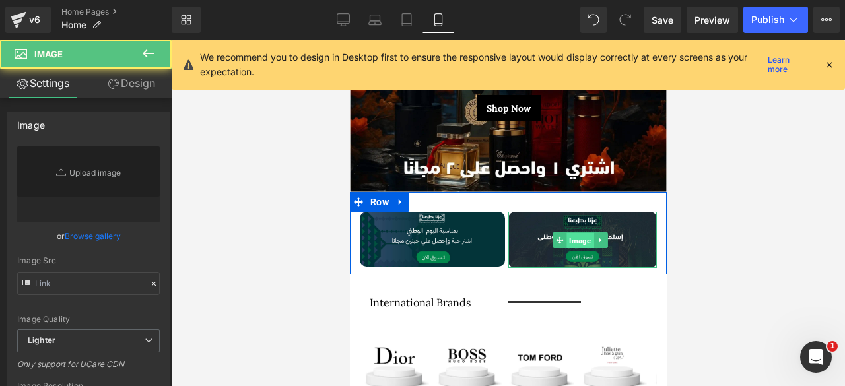
type input "[URL][DOMAIN_NAME]"
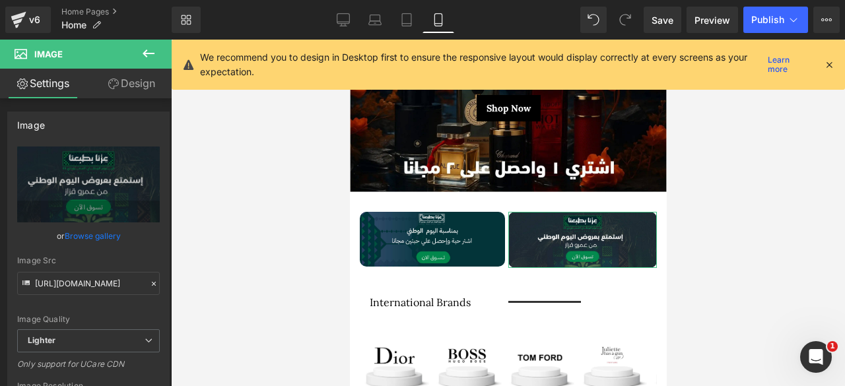
click at [124, 84] on link "Design" at bounding box center [131, 84] width 86 height 30
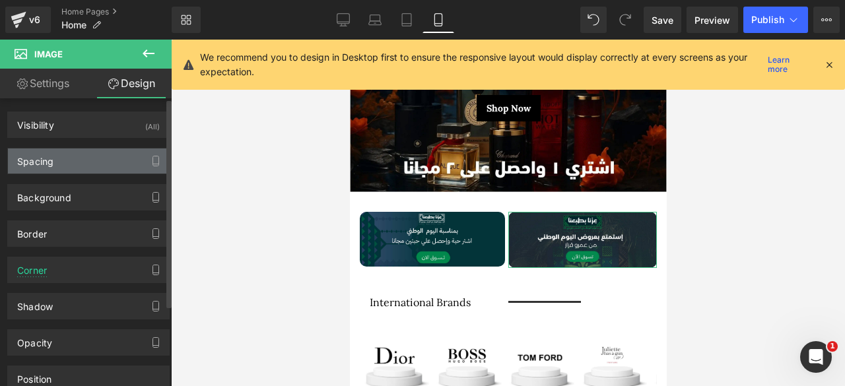
click at [55, 162] on div "Spacing" at bounding box center [88, 161] width 161 height 25
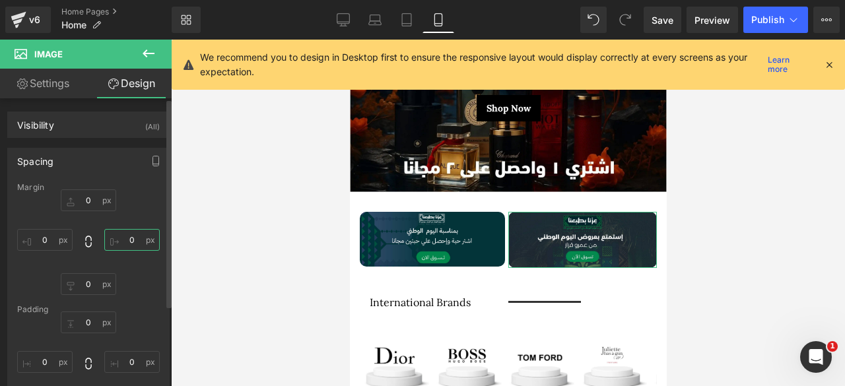
click at [125, 243] on input "0" at bounding box center [131, 240] width 55 height 22
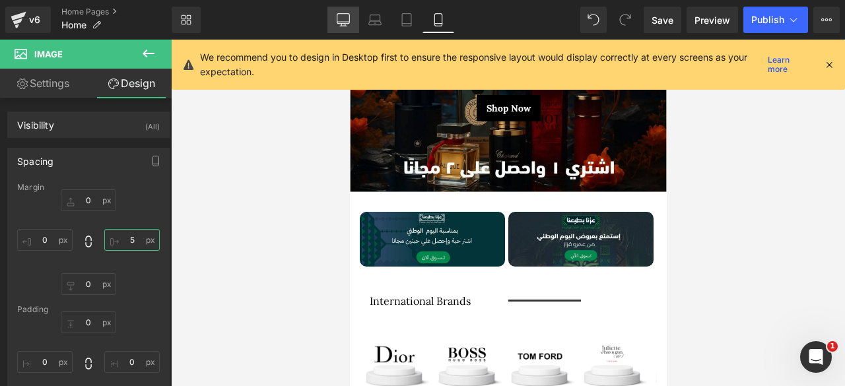
type input "5"
click at [343, 15] on icon at bounding box center [343, 19] width 13 height 13
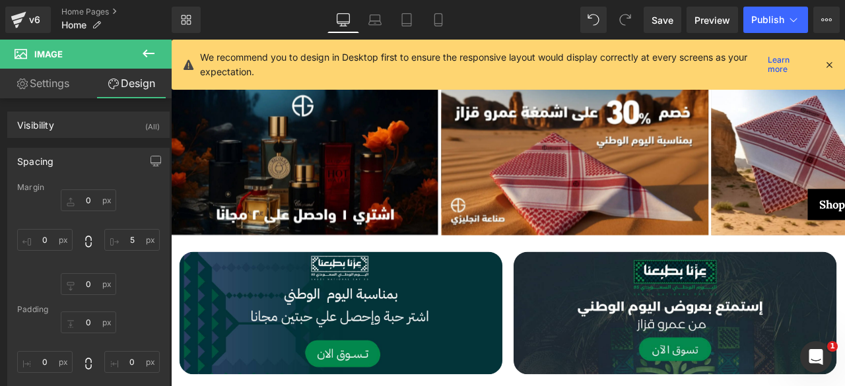
type input "0"
type input "10"
type input "0"
type input "10"
type input "0"
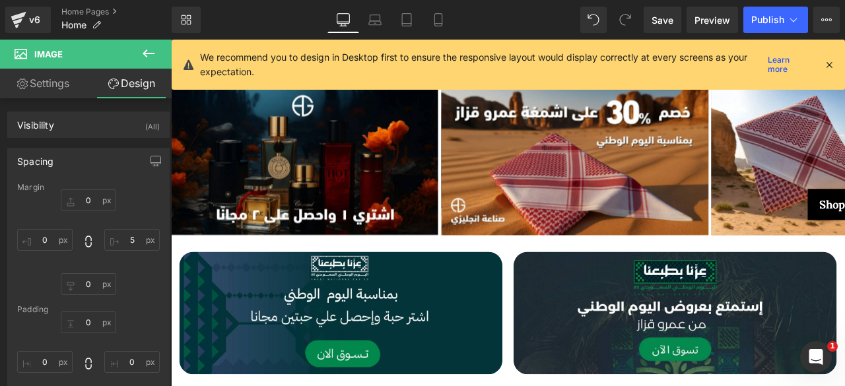
type input "0"
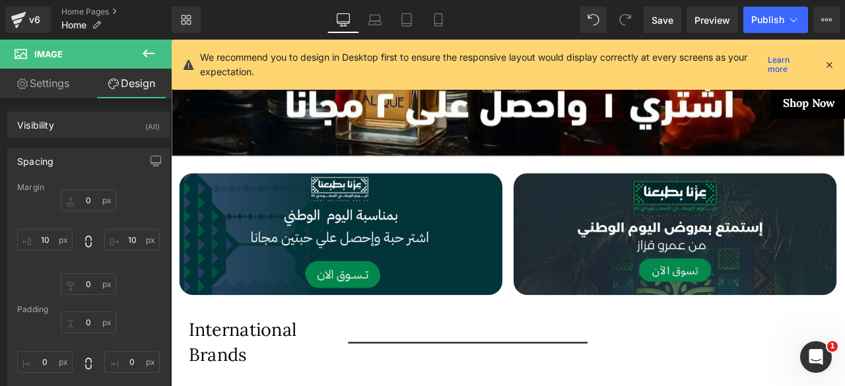
scroll to position [474, 0]
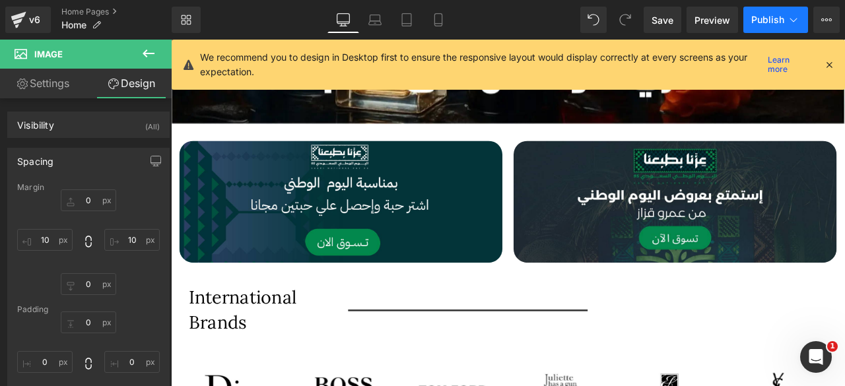
click at [767, 18] on span "Publish" at bounding box center [767, 20] width 33 height 11
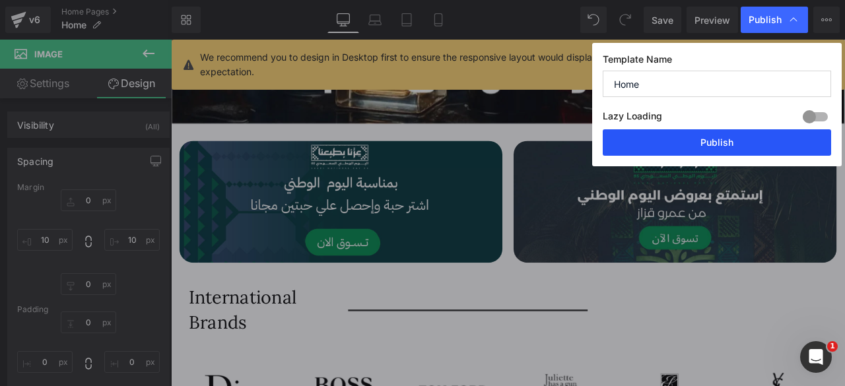
click at [684, 141] on button "Publish" at bounding box center [717, 142] width 228 height 26
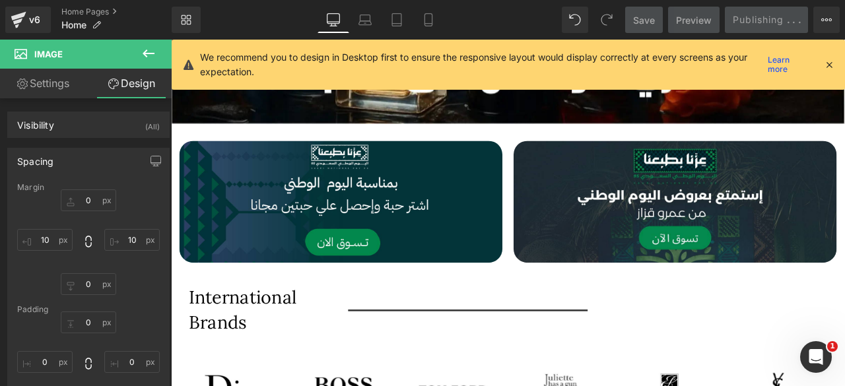
scroll to position [598, 0]
